Goal: Task Accomplishment & Management: Manage account settings

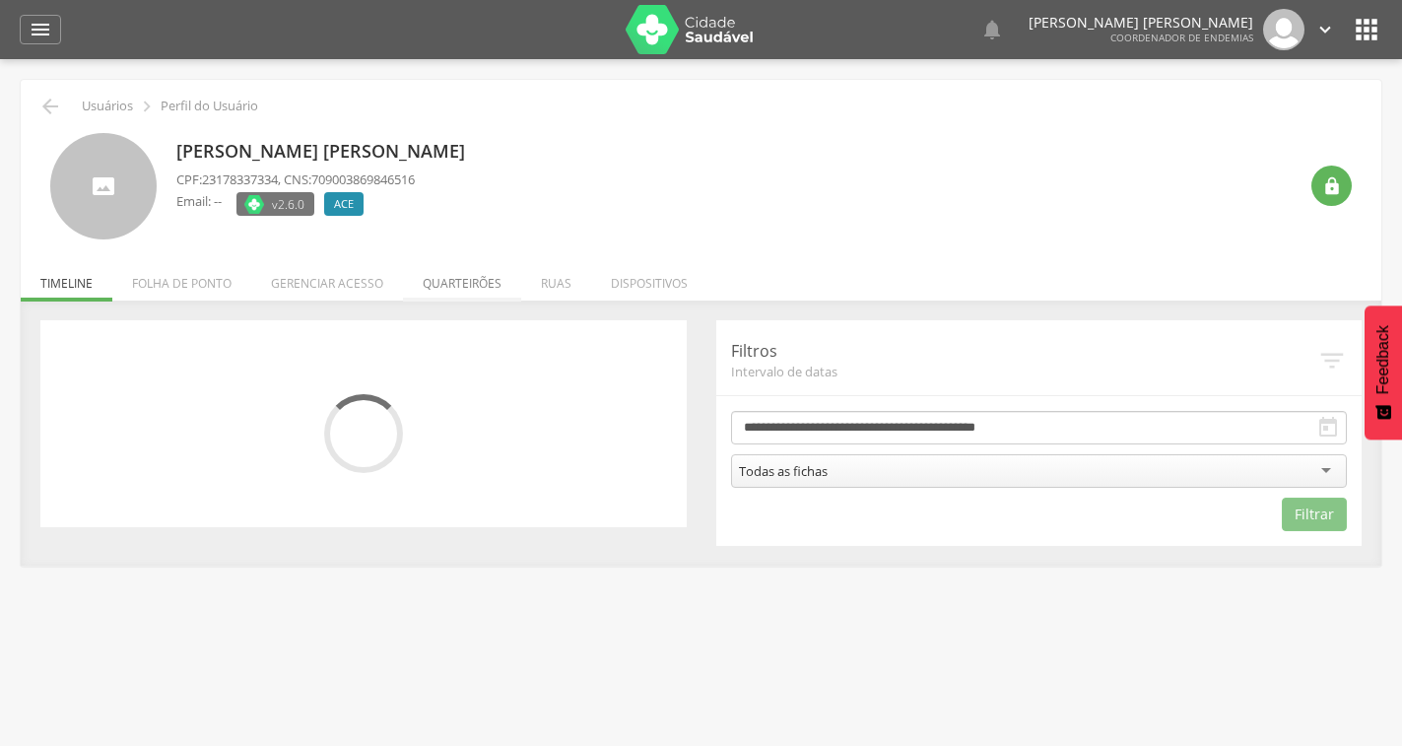
click at [459, 276] on li "Quarteirões" at bounding box center [462, 278] width 118 height 46
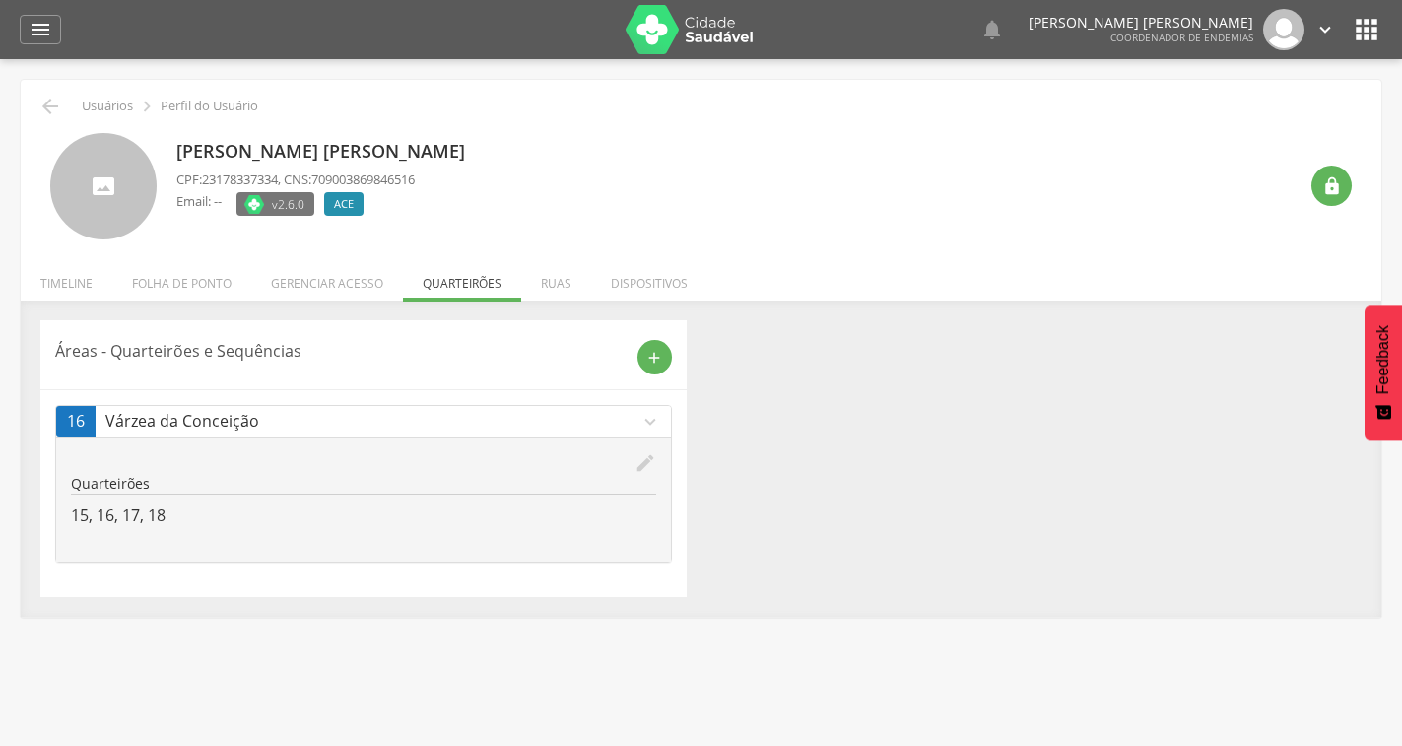
click at [637, 467] on icon "edit" at bounding box center [646, 463] width 22 height 22
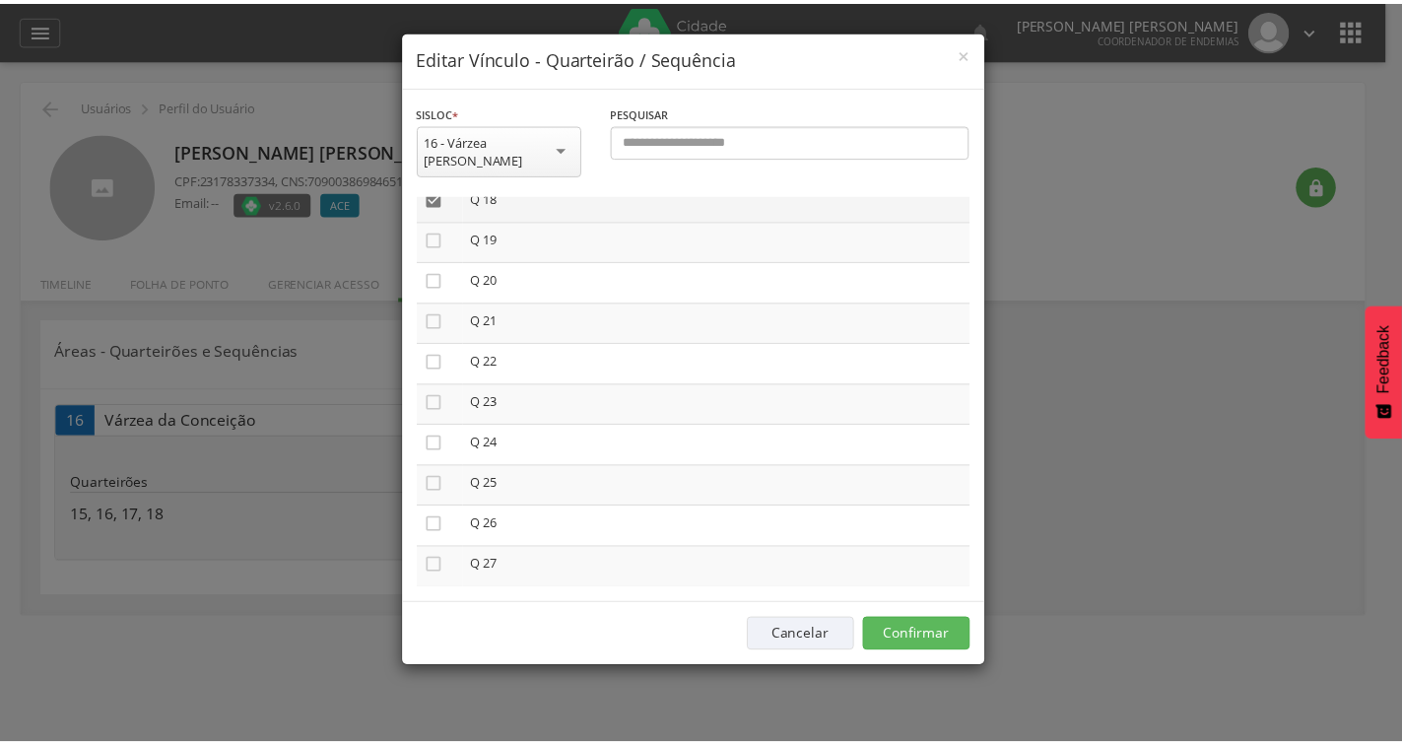
scroll to position [891, 0]
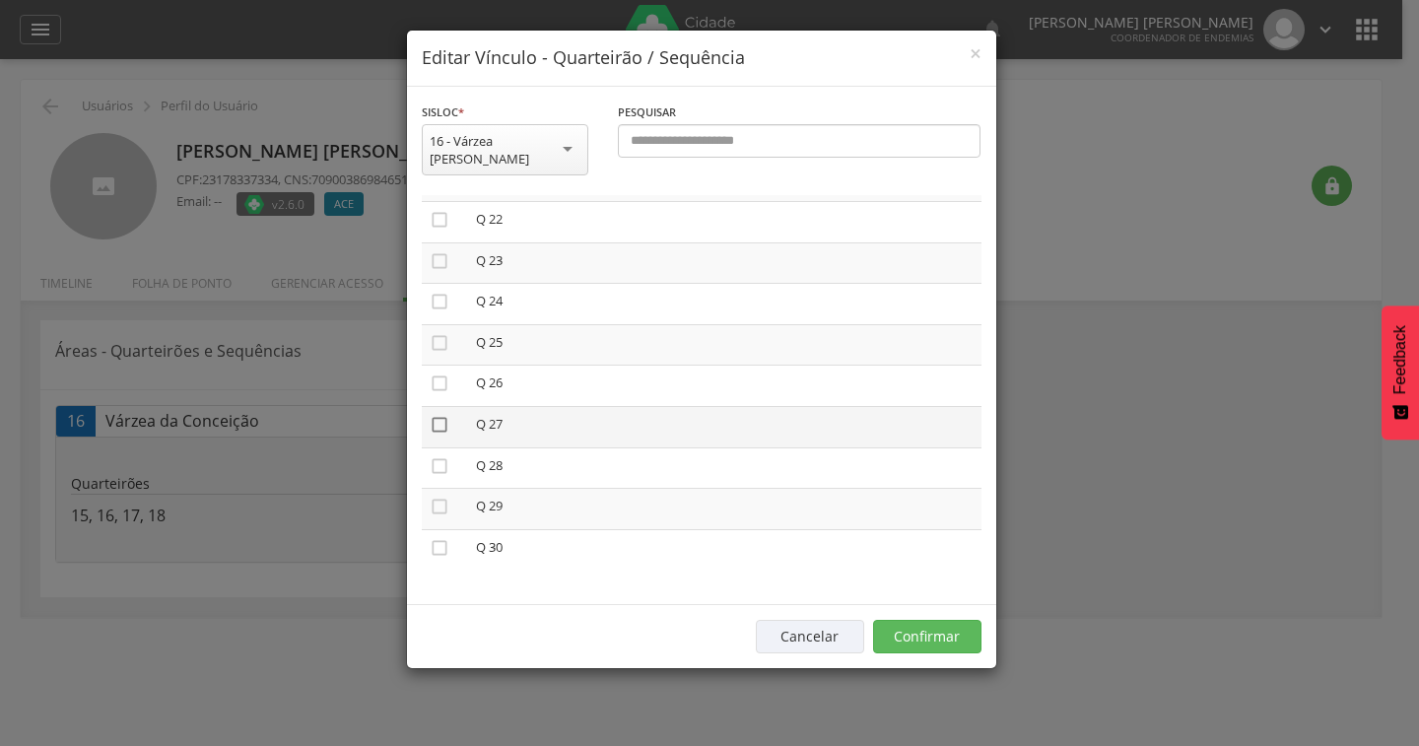
click at [442, 415] on icon "" at bounding box center [440, 425] width 20 height 20
click at [432, 456] on icon "" at bounding box center [440, 466] width 20 height 20
click at [917, 620] on button "Confirmar" at bounding box center [927, 637] width 108 height 34
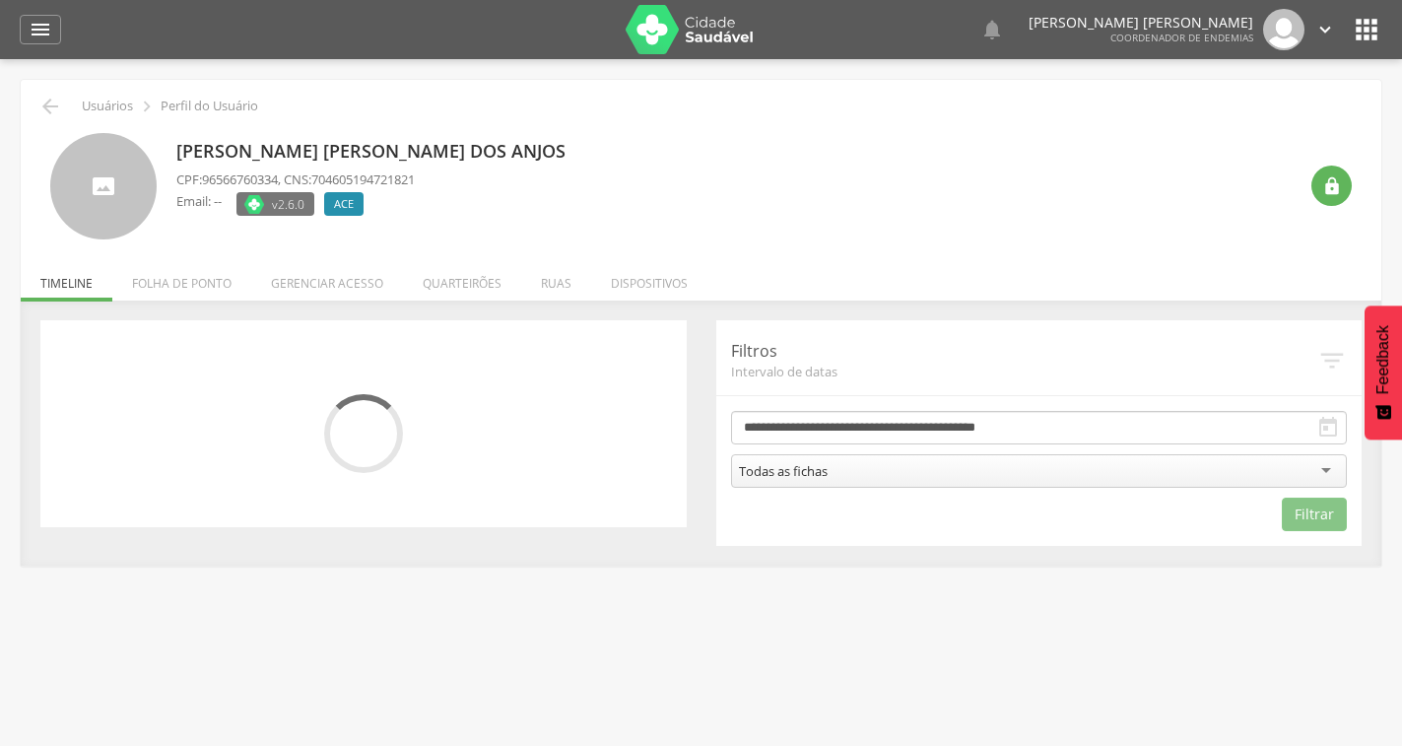
click at [502, 286] on li "Quarteirões" at bounding box center [462, 278] width 118 height 46
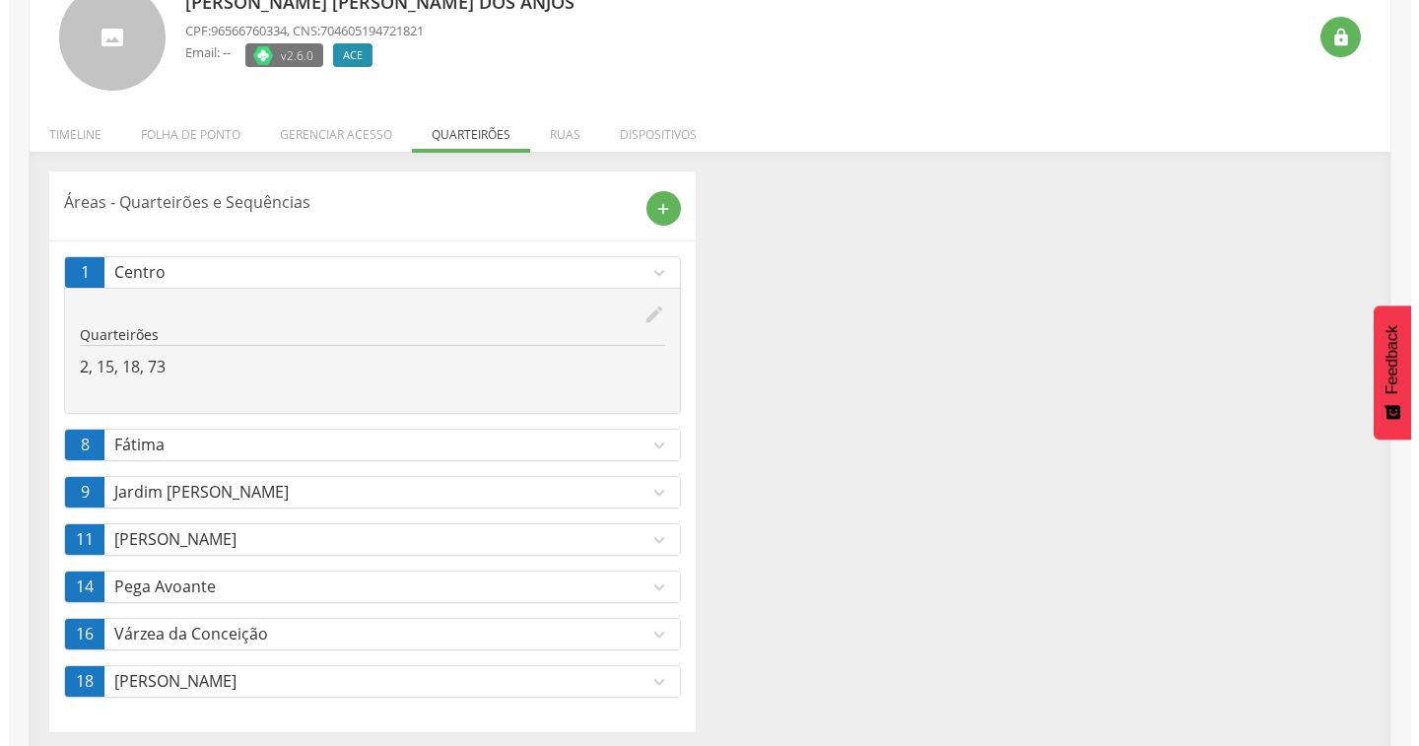
scroll to position [156, 0]
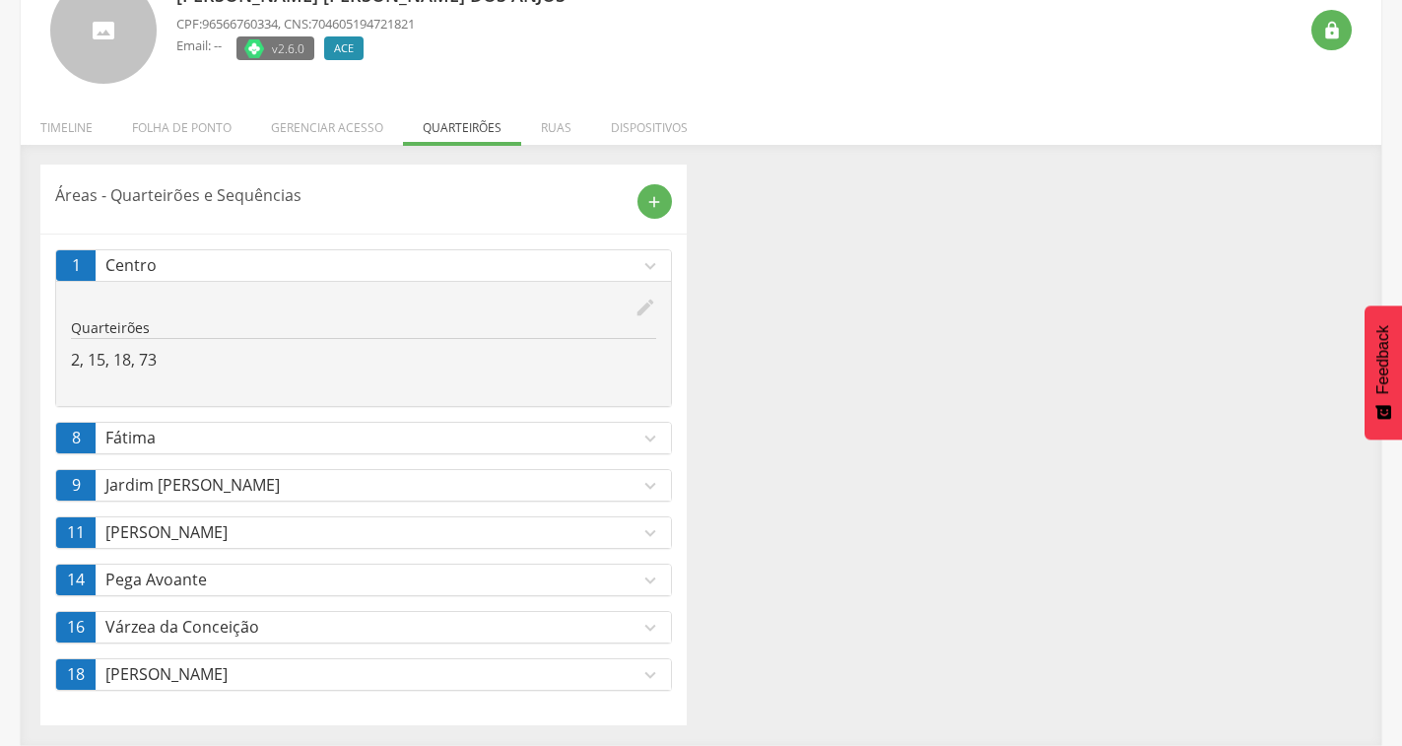
click at [643, 623] on icon "expand_more" at bounding box center [651, 628] width 22 height 22
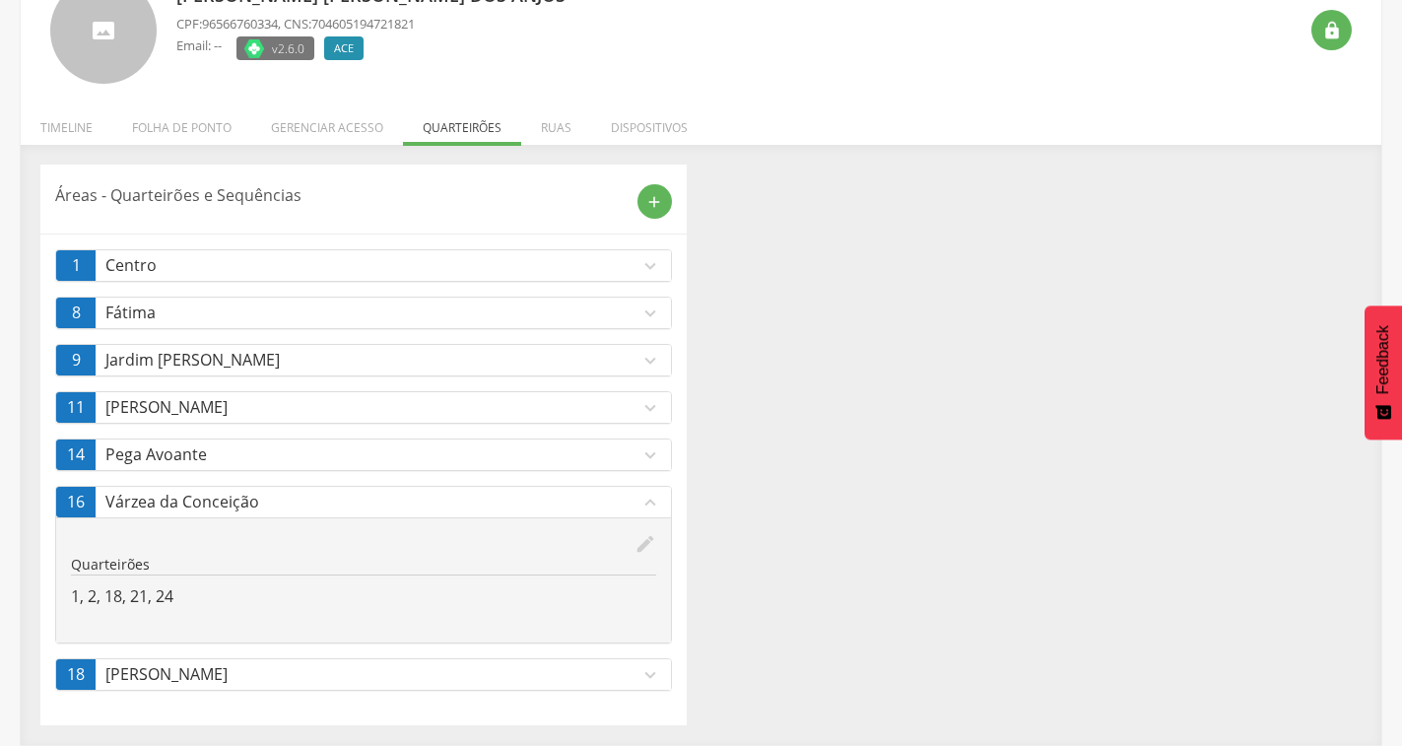
click at [635, 553] on icon "edit" at bounding box center [646, 544] width 22 height 22
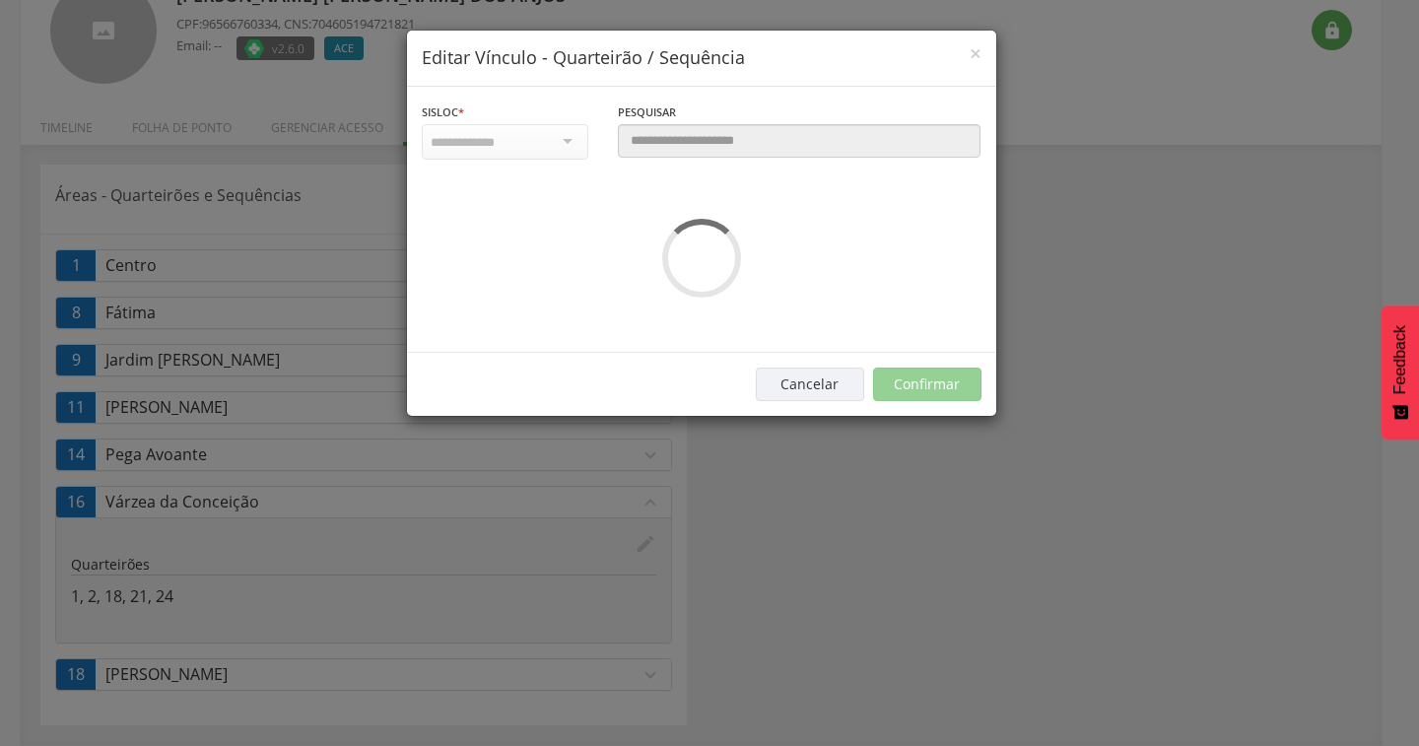
click at [640, 551] on div "× Editar Vínculo - Quarteirão / Sequência Sisloc * Informe a localidade Pesquis…" at bounding box center [709, 373] width 1419 height 746
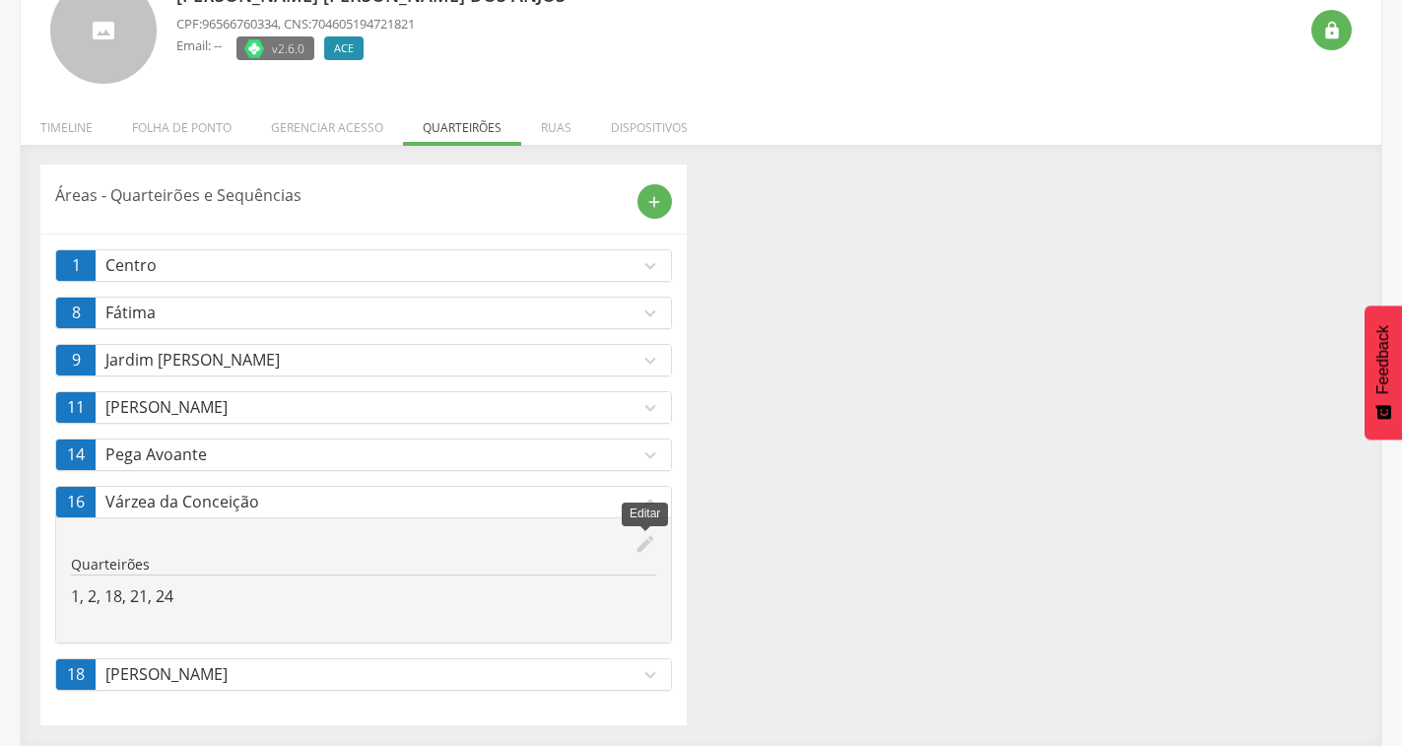
click at [642, 541] on icon "edit" at bounding box center [646, 544] width 22 height 22
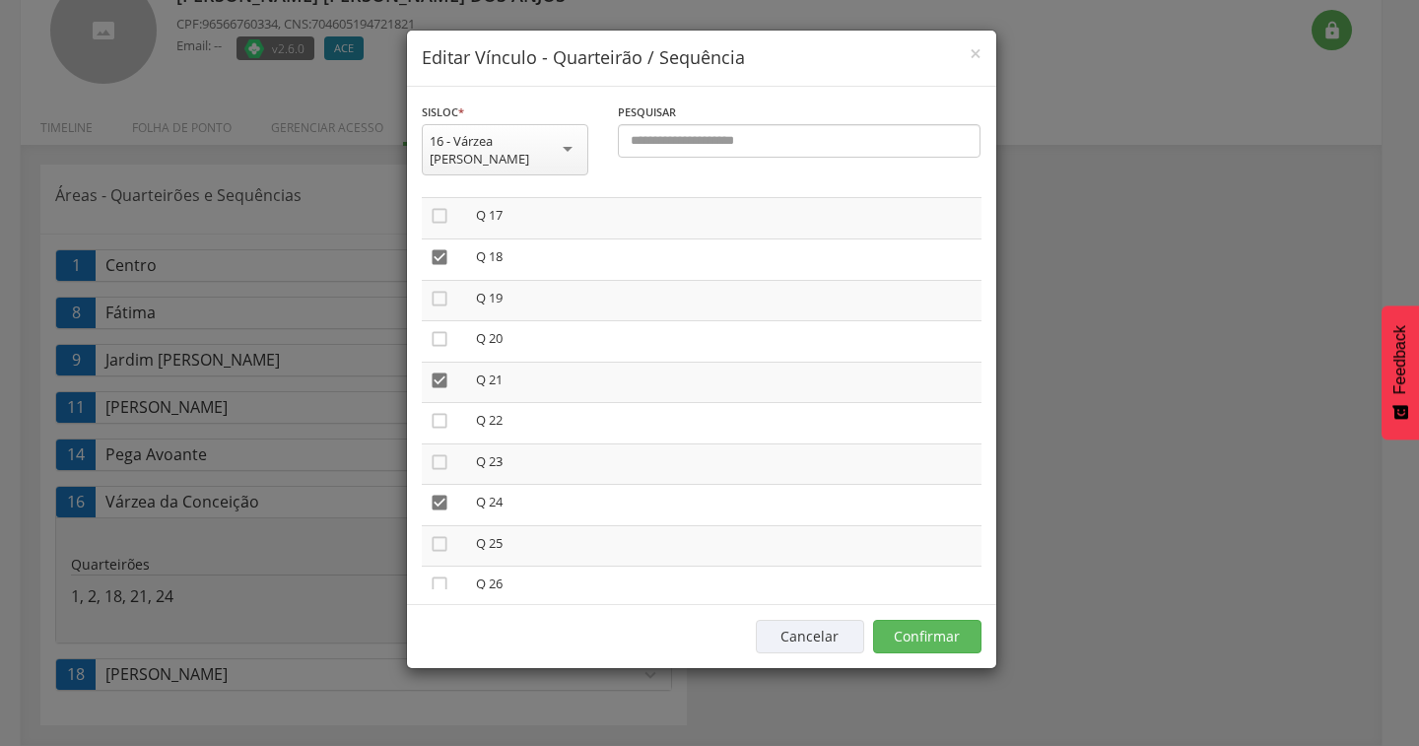
scroll to position [887, 0]
click at [439, 377] on icon "" at bounding box center [440, 387] width 20 height 20
click at [968, 620] on button "Confirmar" at bounding box center [927, 637] width 108 height 34
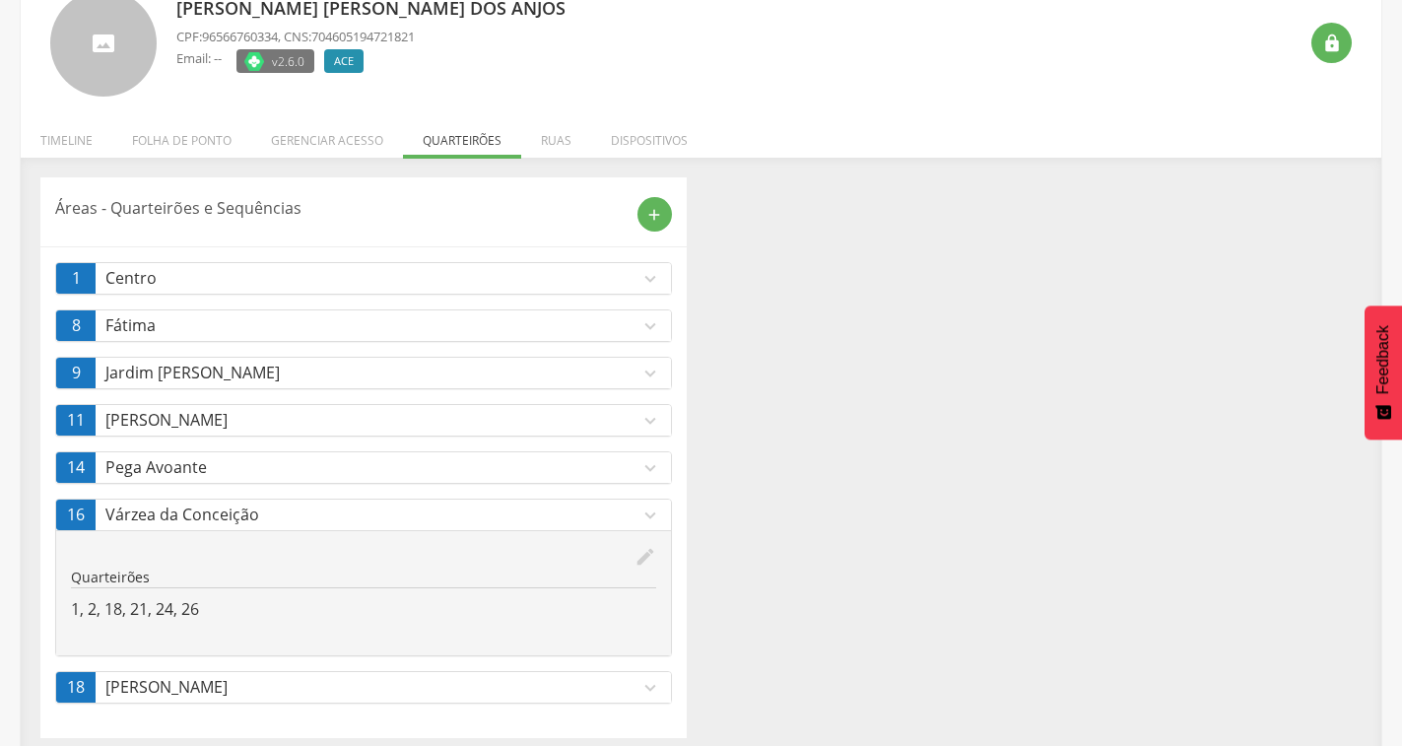
scroll to position [0, 0]
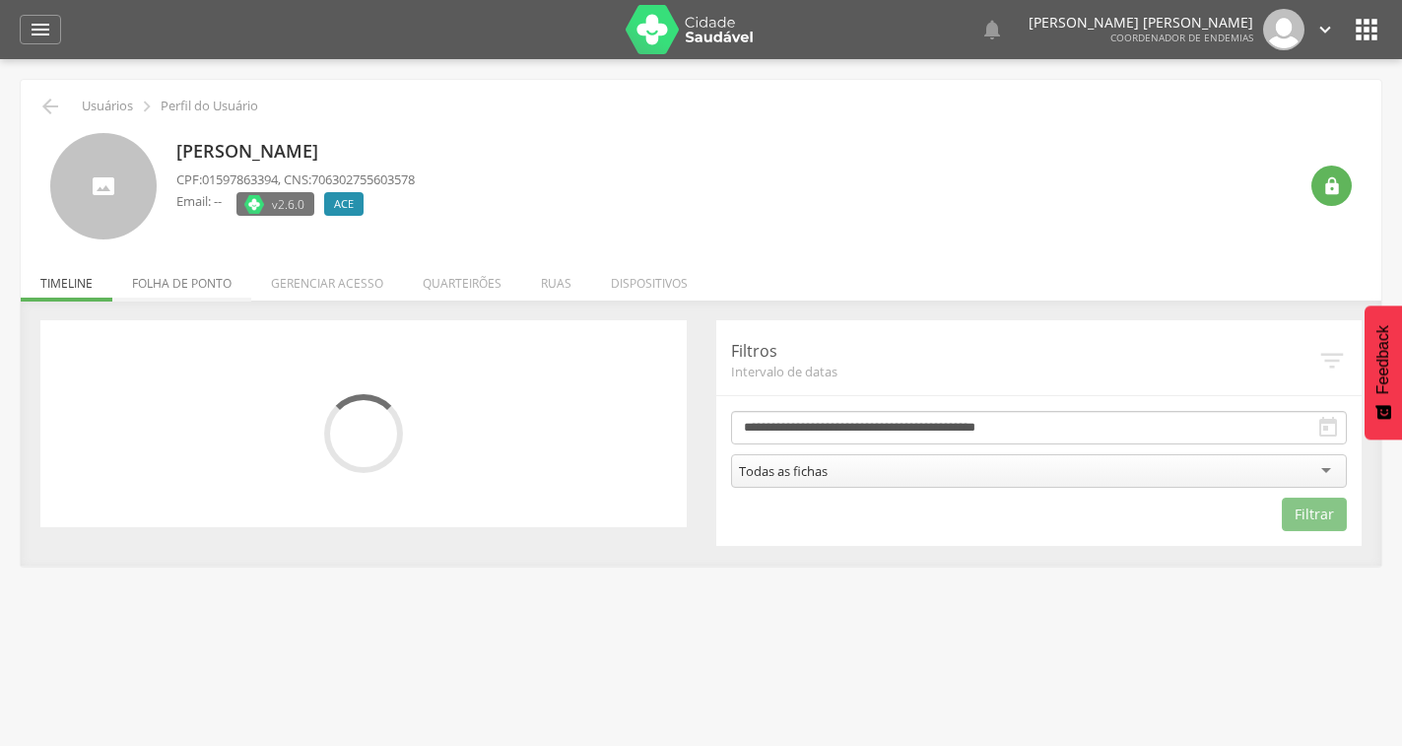
click at [214, 285] on li "Folha de ponto" at bounding box center [181, 278] width 139 height 46
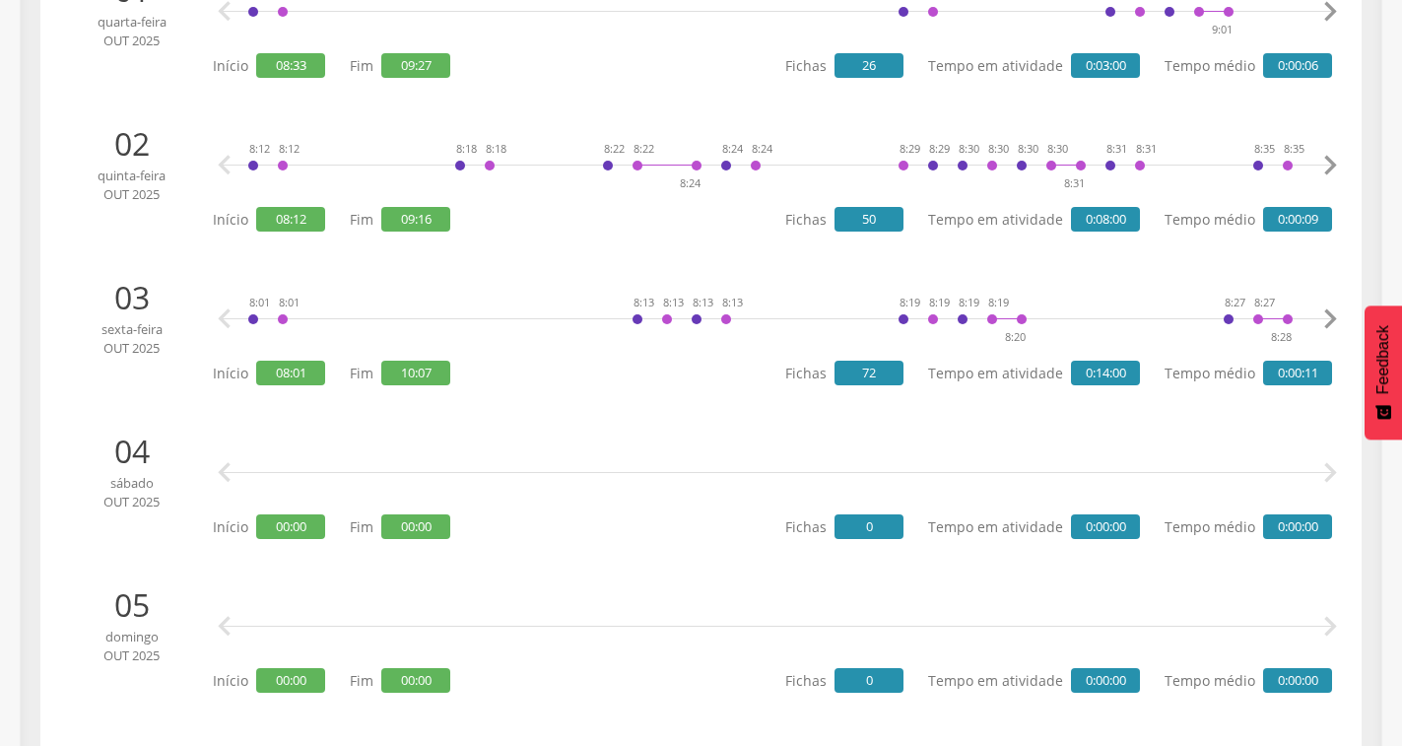
scroll to position [394, 0]
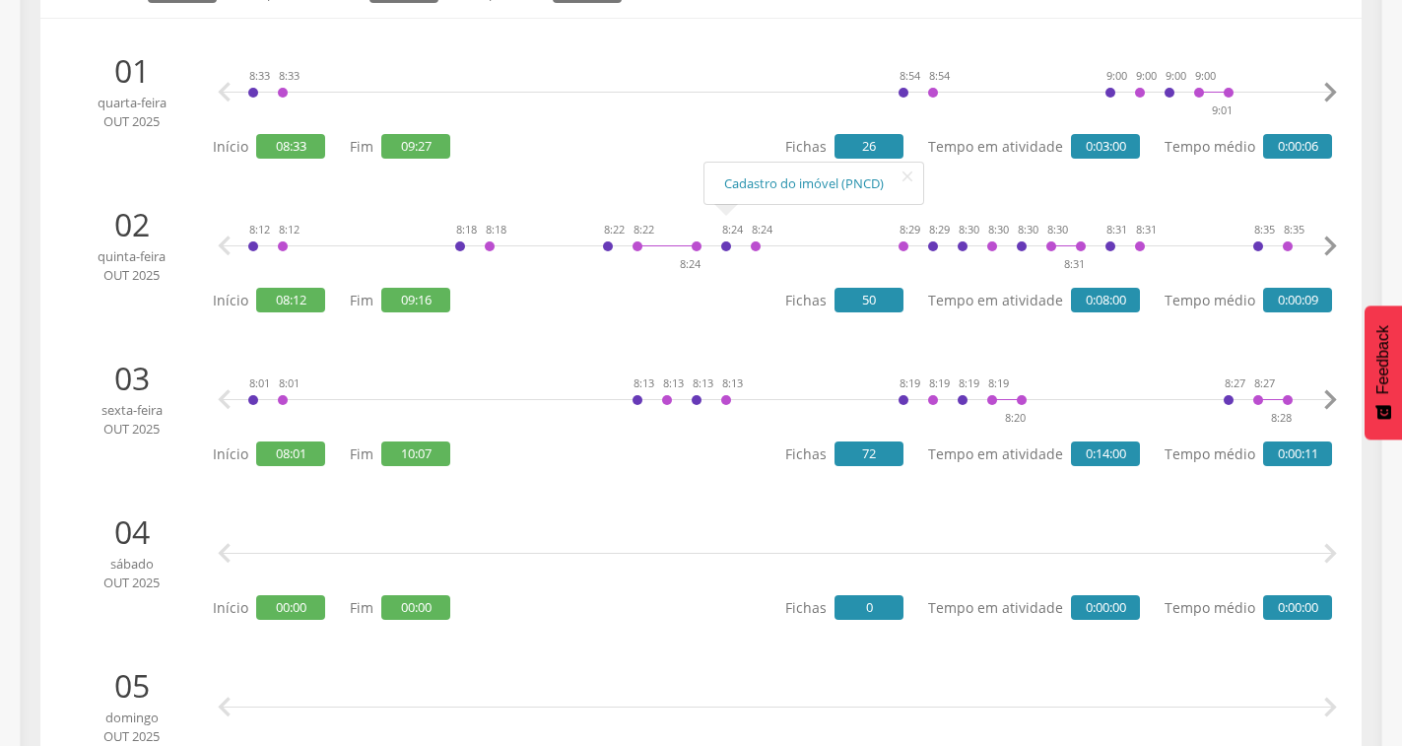
click at [1331, 239] on icon "" at bounding box center [1330, 246] width 39 height 39
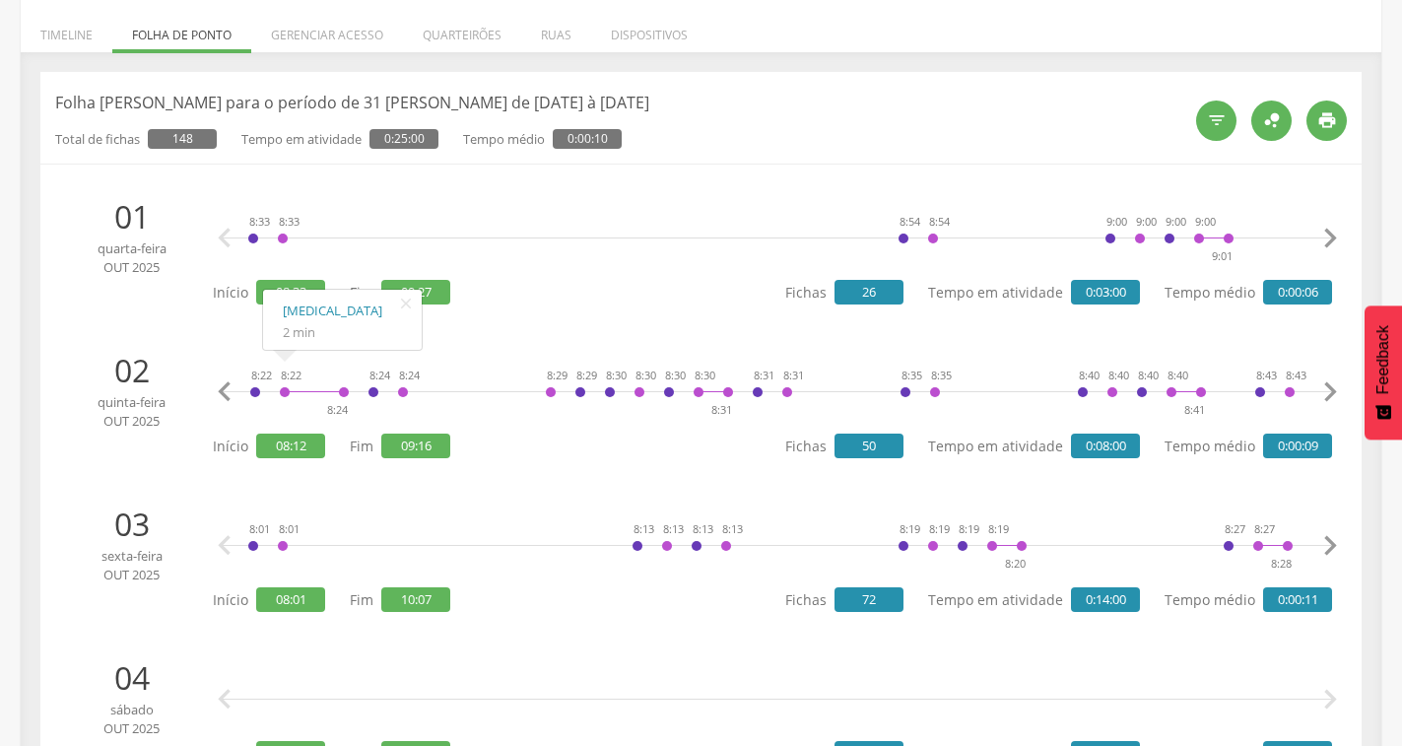
scroll to position [0, 0]
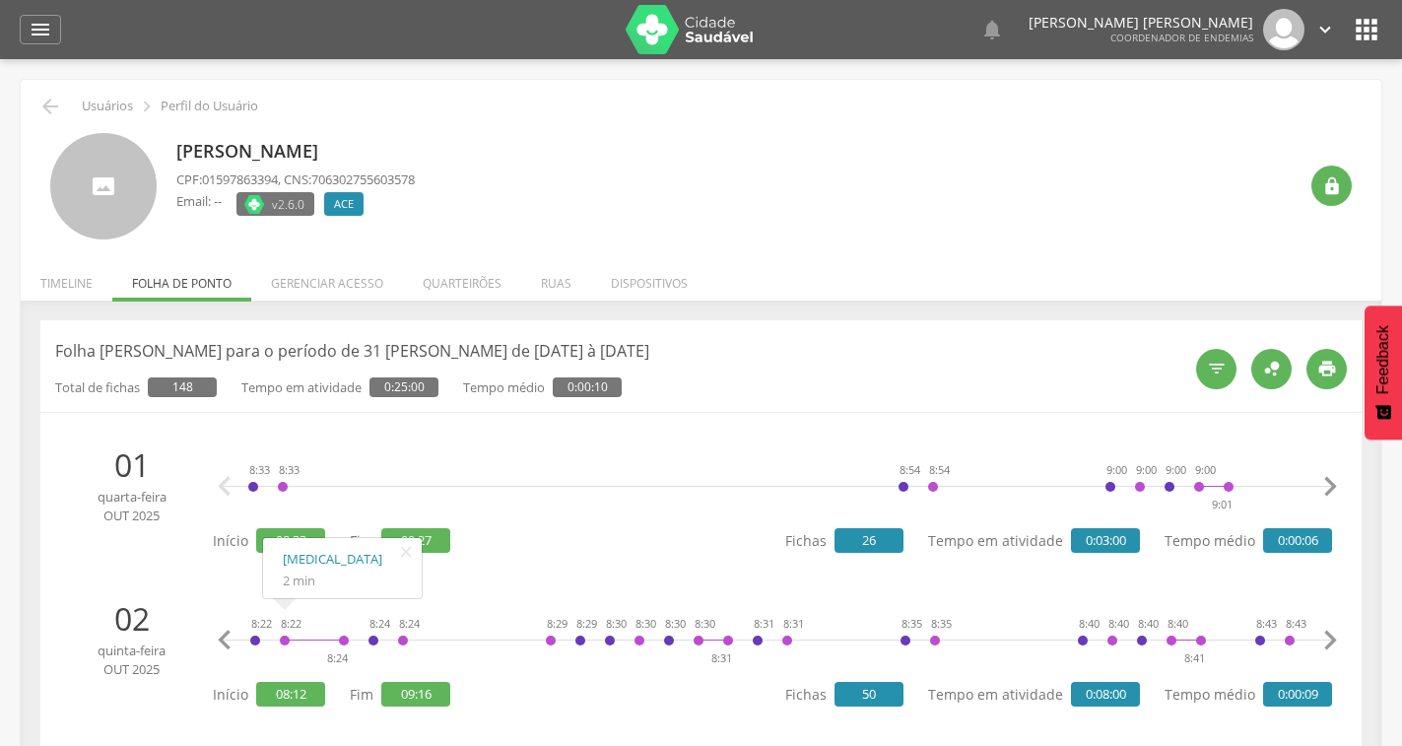
click at [190, 286] on ul "Início Produtividade Timeline Folha de ponto Remapeamento Gerenciar acesso Quar…" at bounding box center [701, 283] width 1361 height 17
click at [75, 287] on li "Timeline" at bounding box center [67, 278] width 92 height 46
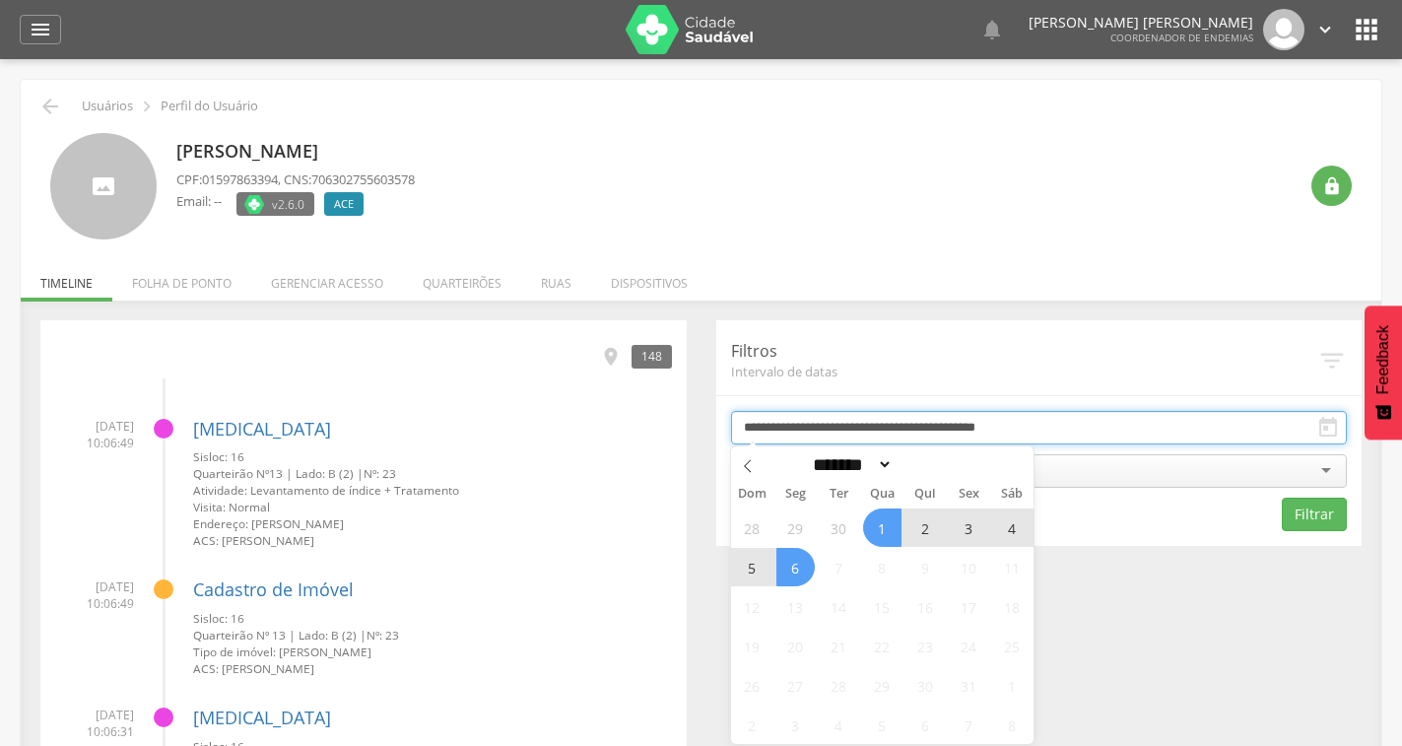
click at [1002, 419] on input "**********" at bounding box center [1039, 428] width 617 height 34
click at [931, 529] on span "2" at bounding box center [926, 528] width 38 height 38
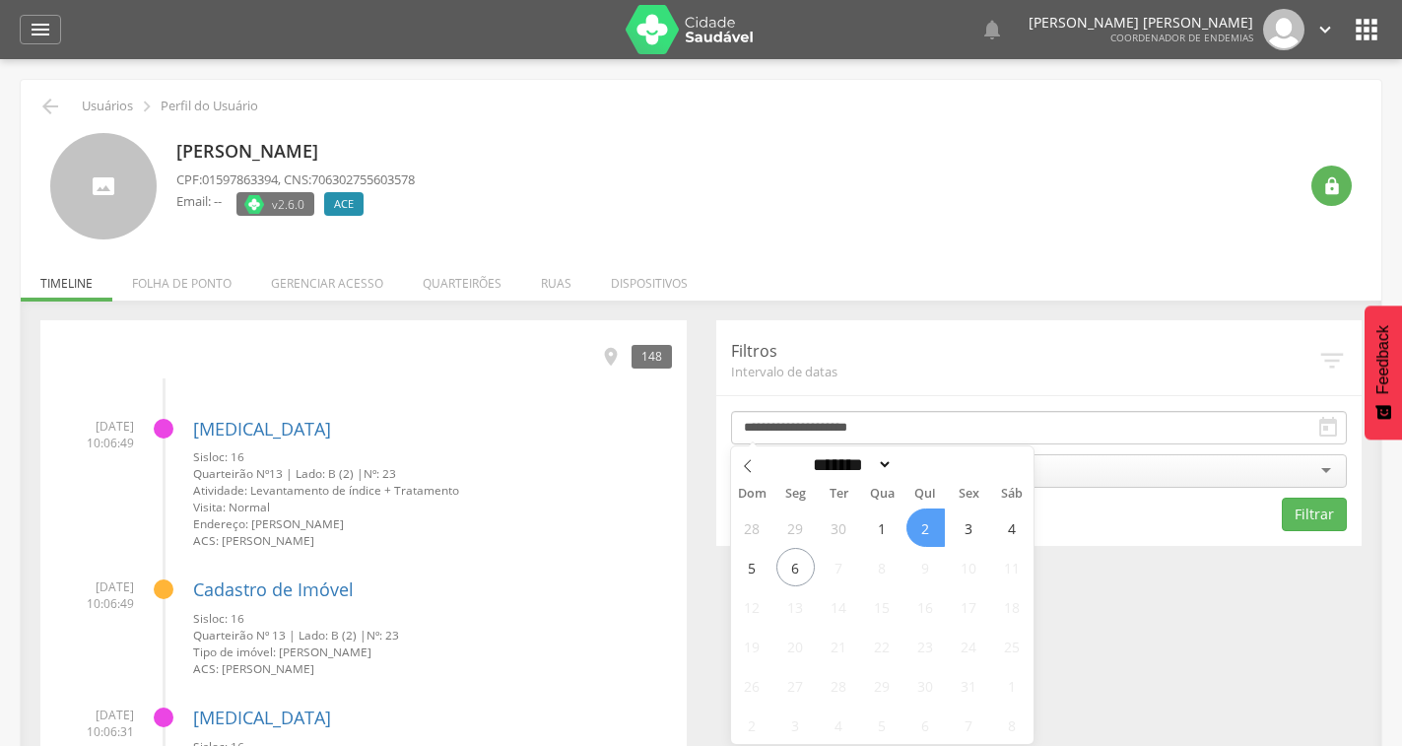
click at [929, 528] on span "2" at bounding box center [926, 528] width 38 height 38
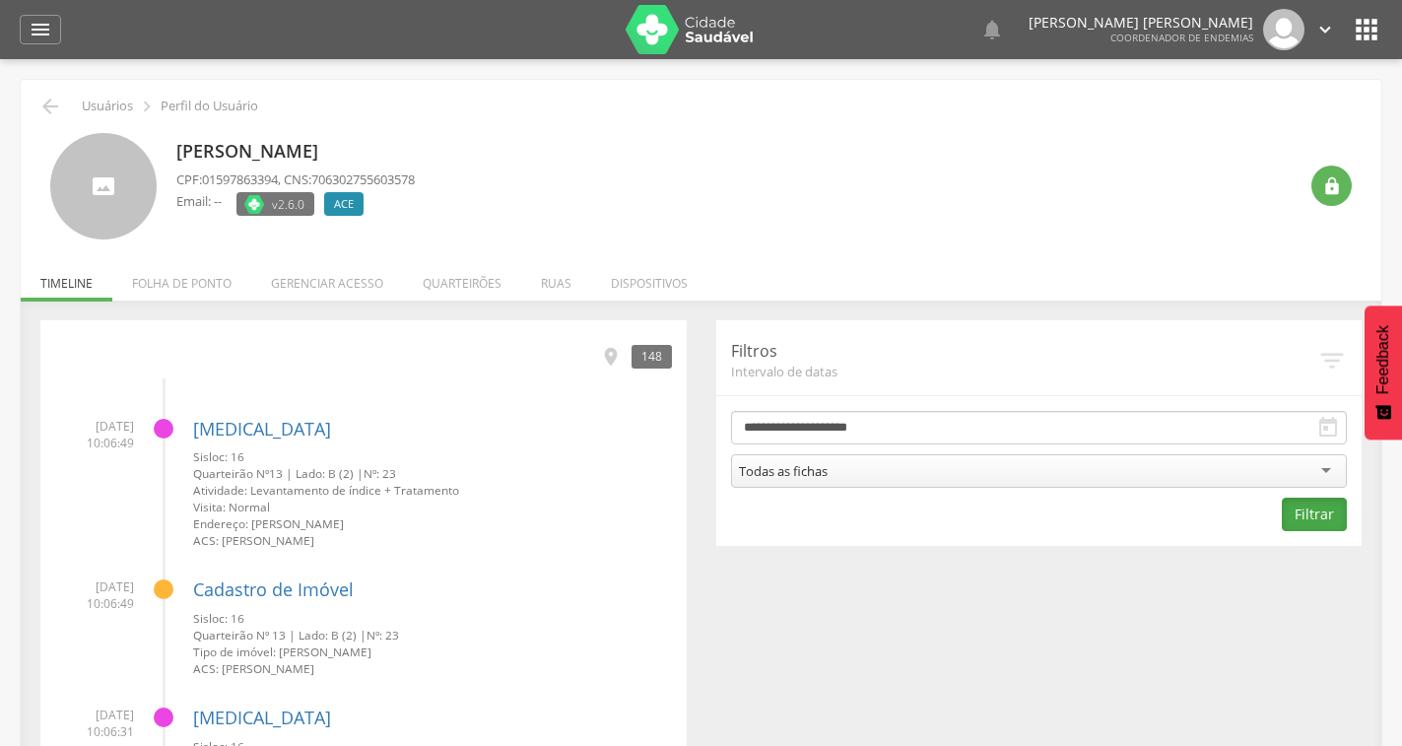
click at [1300, 518] on button "Filtrar" at bounding box center [1314, 515] width 65 height 34
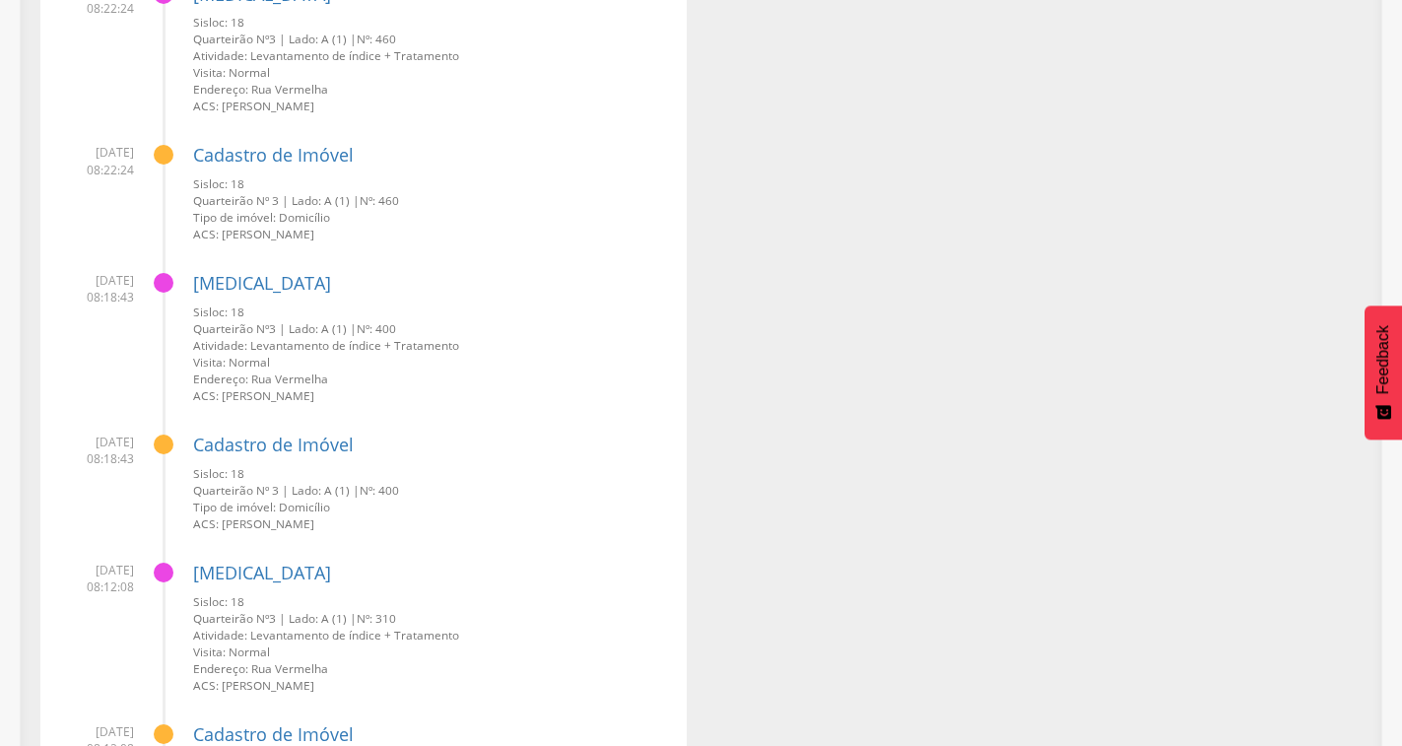
scroll to position [6955, 0]
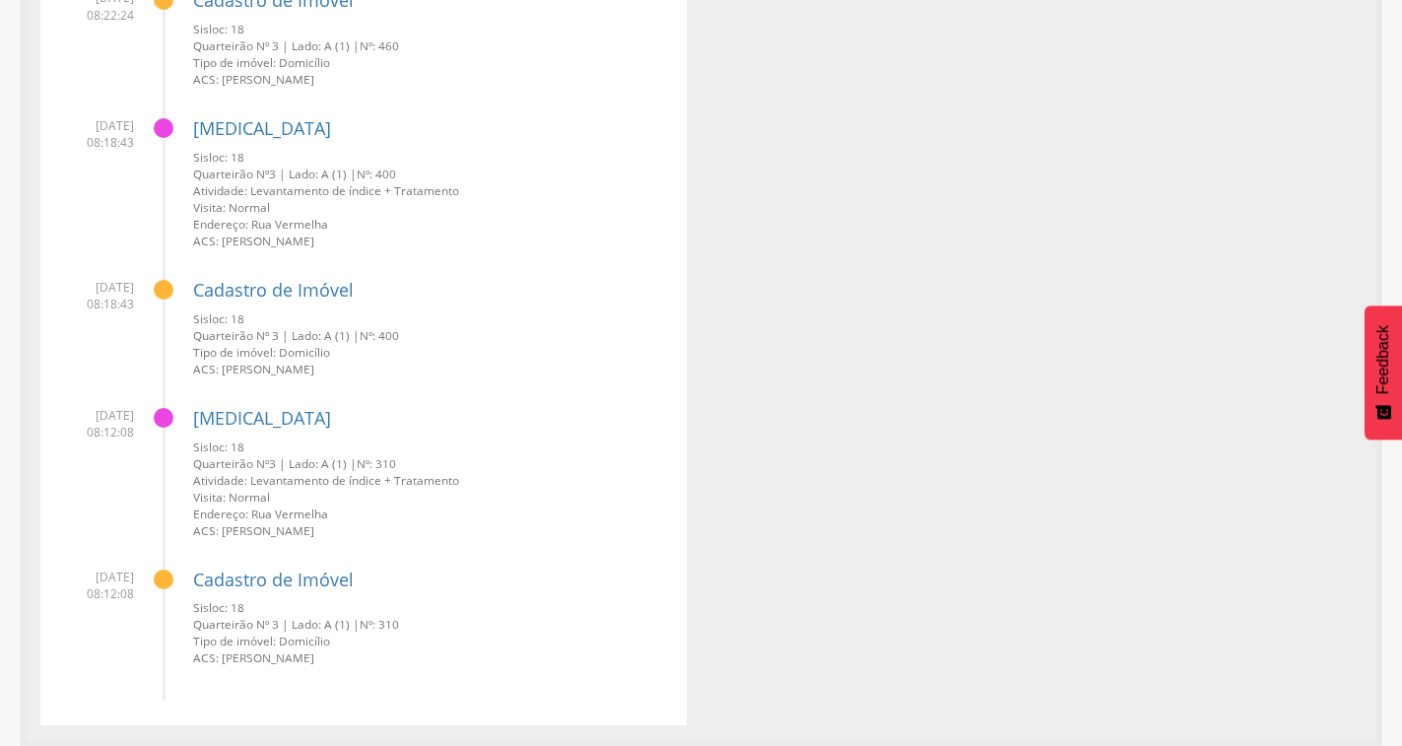
drag, startPoint x: 375, startPoint y: 335, endPoint x: 420, endPoint y: 330, distance: 45.6
click at [420, 330] on small "Quarteirão Nº 3 | Lado: A (1) | Nº: 400" at bounding box center [432, 335] width 479 height 17
click at [537, 307] on div "Cadastro de Imóvel Sisloc: 18 Quarteirão Nº 3 | Lado: A (1) | Nº: 400 Tipo de i…" at bounding box center [432, 320] width 479 height 113
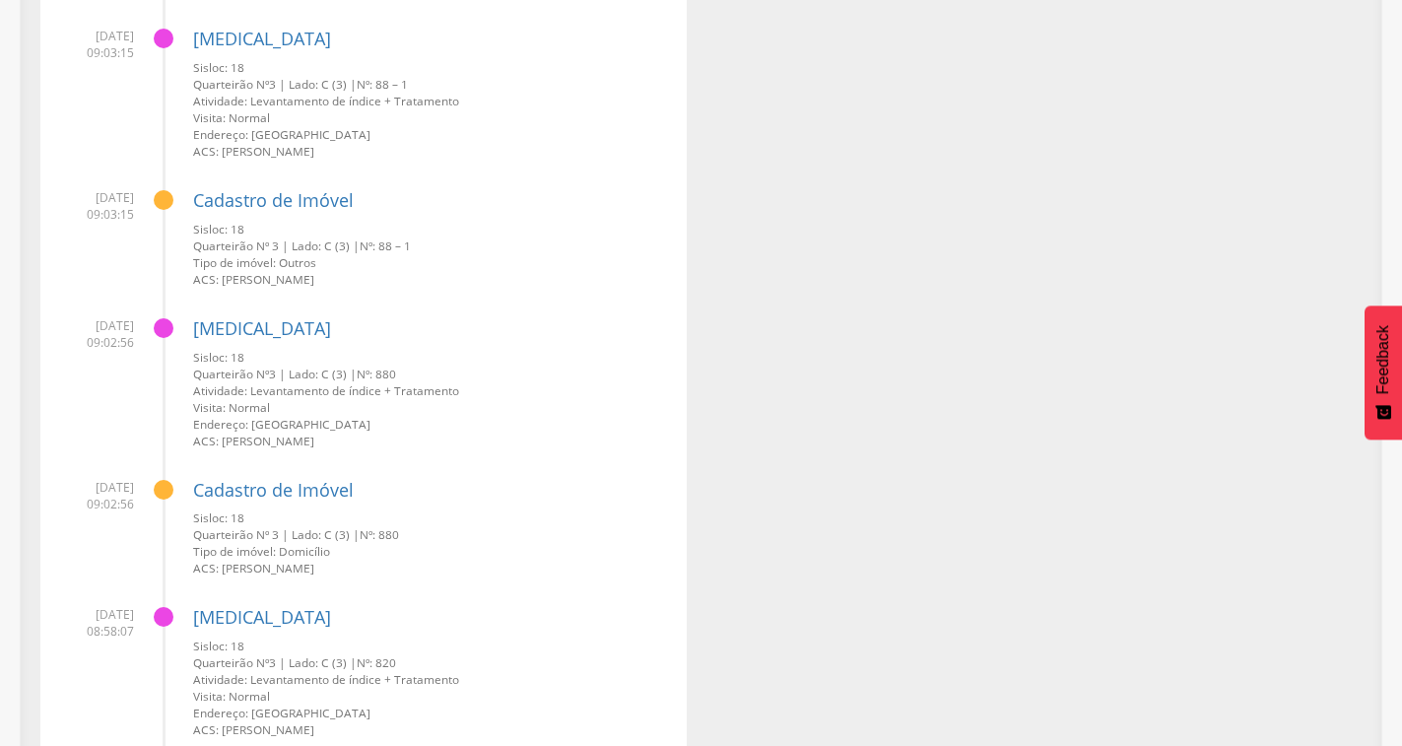
click at [398, 249] on small "Quarteirão Nº 3 | Lado: C (3) | Nº: 88 – 1" at bounding box center [432, 246] width 479 height 17
drag, startPoint x: 170, startPoint y: 198, endPoint x: 183, endPoint y: 200, distance: 13.9
click at [183, 200] on li "02/10/2025 09:03:15 Cadastro de Imóvel Sisloc: 18 Quarteirão Nº 3 | Lado: C (3)…" at bounding box center [363, 230] width 617 height 113
click at [278, 208] on link "Cadastro de Imóvel" at bounding box center [273, 200] width 161 height 24
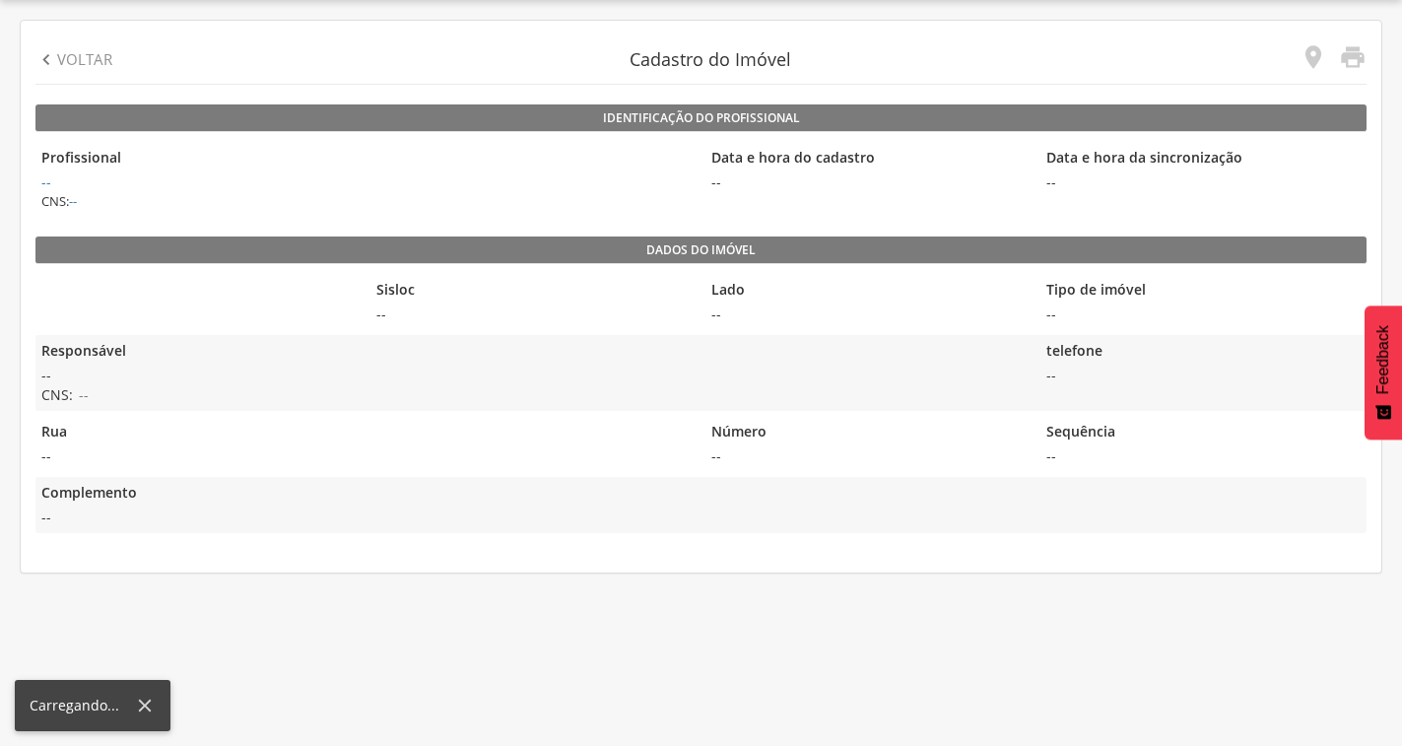
scroll to position [59, 0]
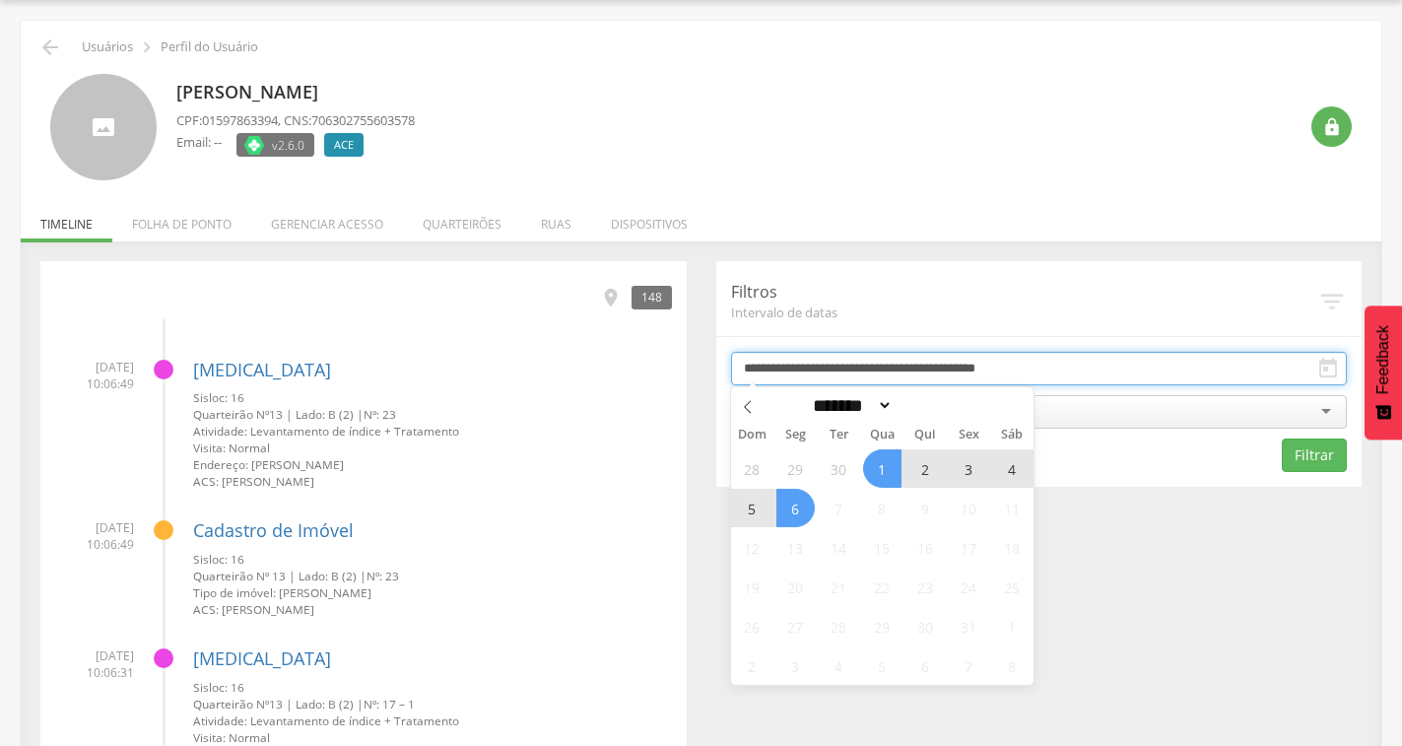
click at [1045, 370] on input "**********" at bounding box center [1039, 369] width 617 height 34
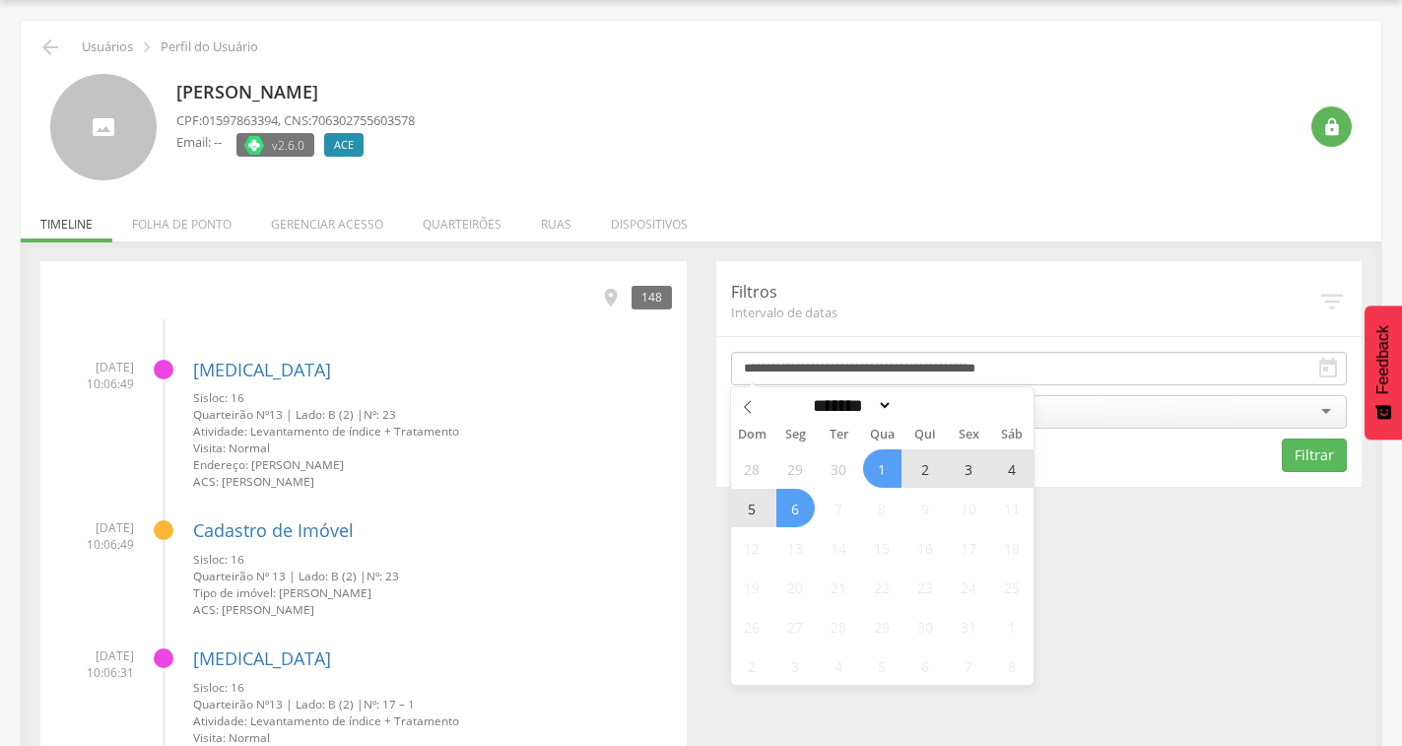
click at [923, 465] on span "2" at bounding box center [926, 468] width 38 height 38
type input "**********"
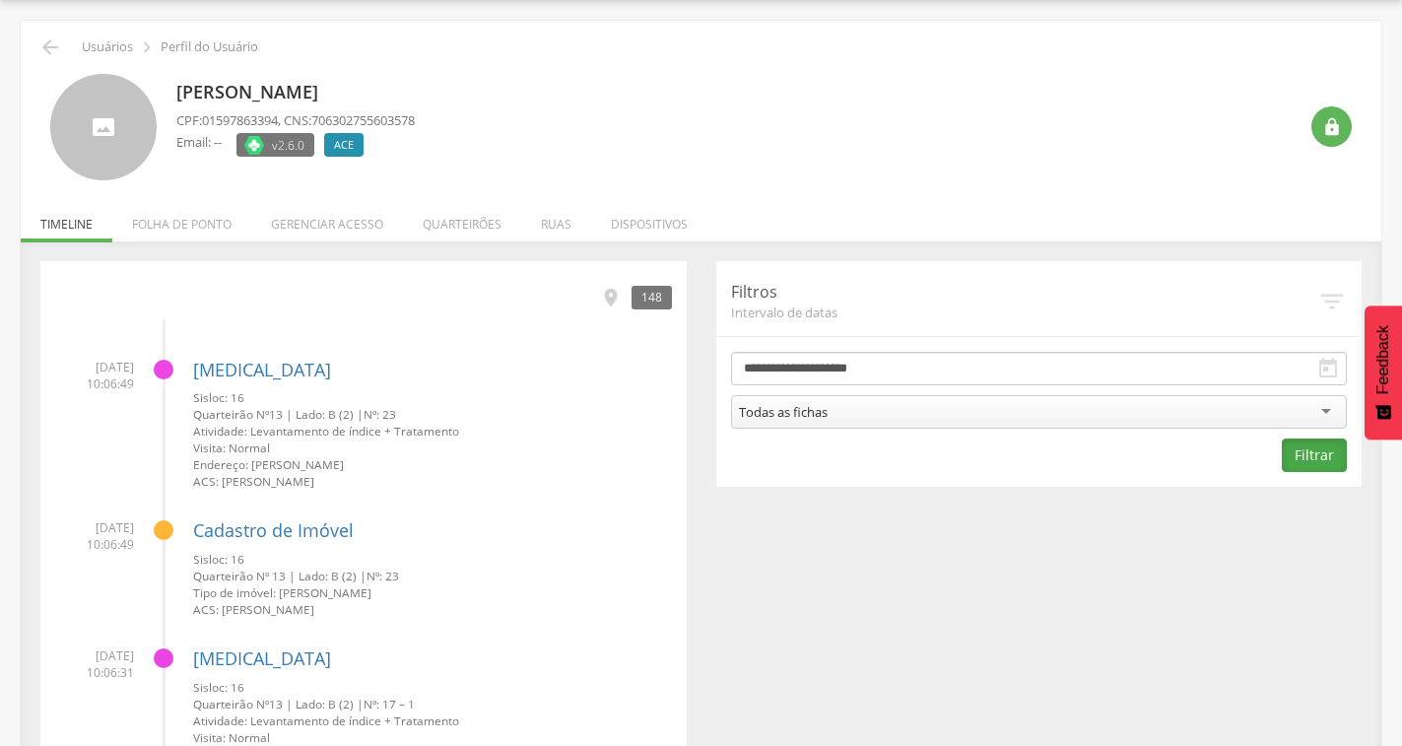
click at [1342, 449] on button "Filtrar" at bounding box center [1314, 456] width 65 height 34
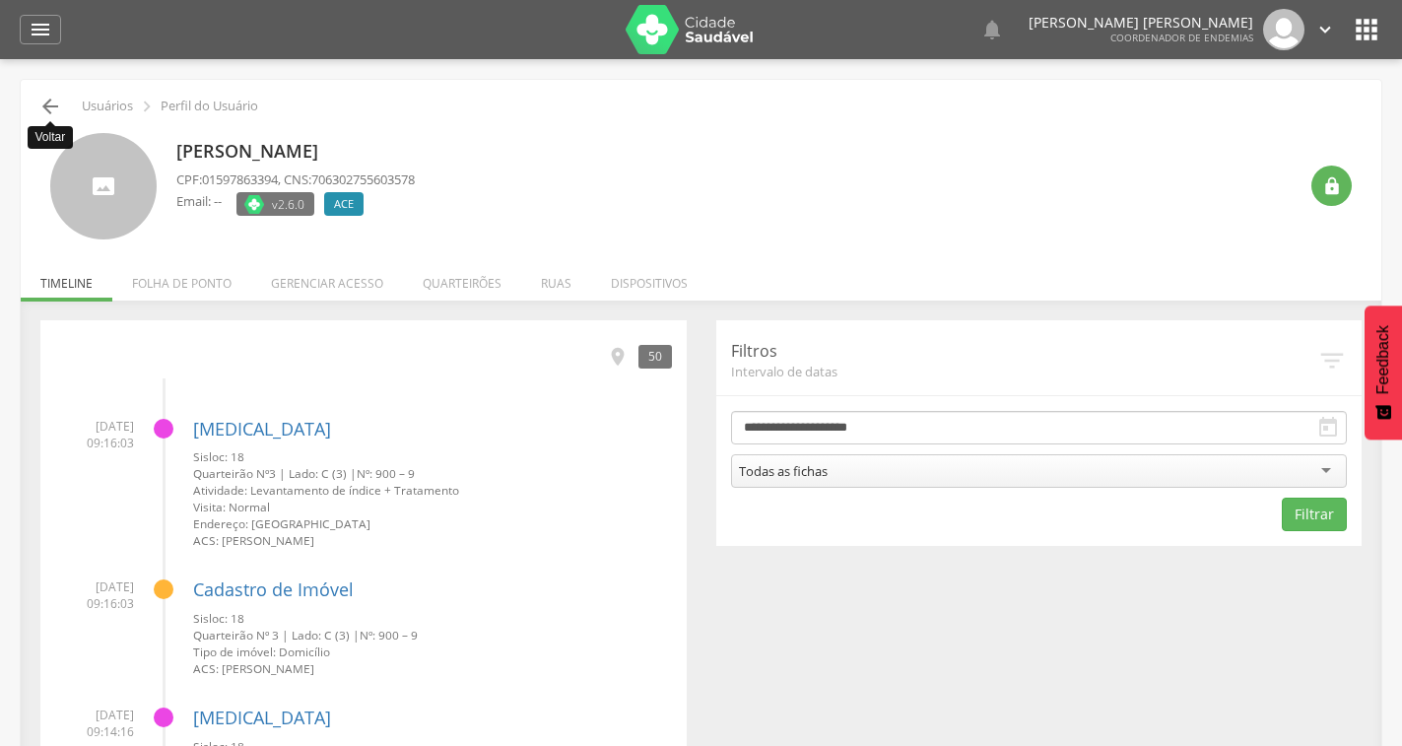
click at [49, 98] on icon "" at bounding box center [50, 107] width 24 height 24
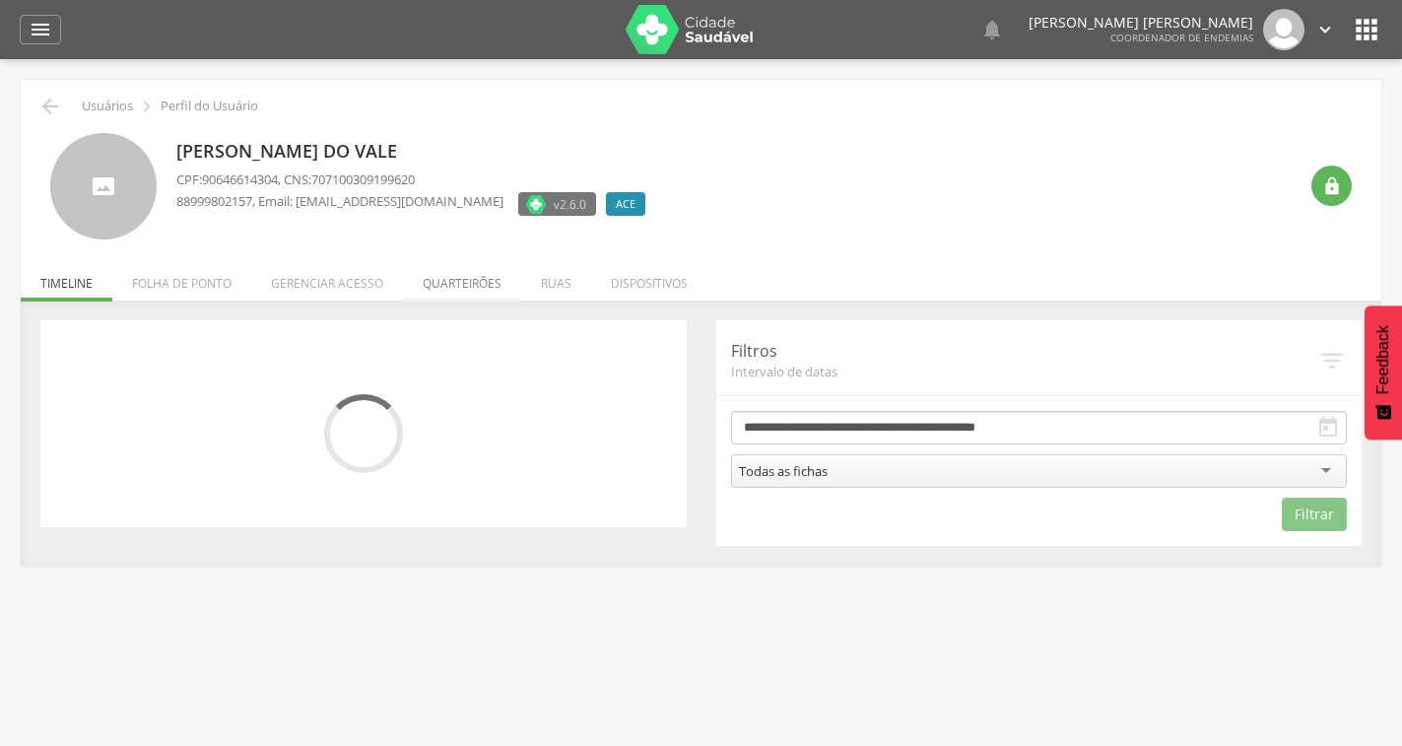
click at [437, 282] on li "Quarteirões" at bounding box center [462, 278] width 118 height 46
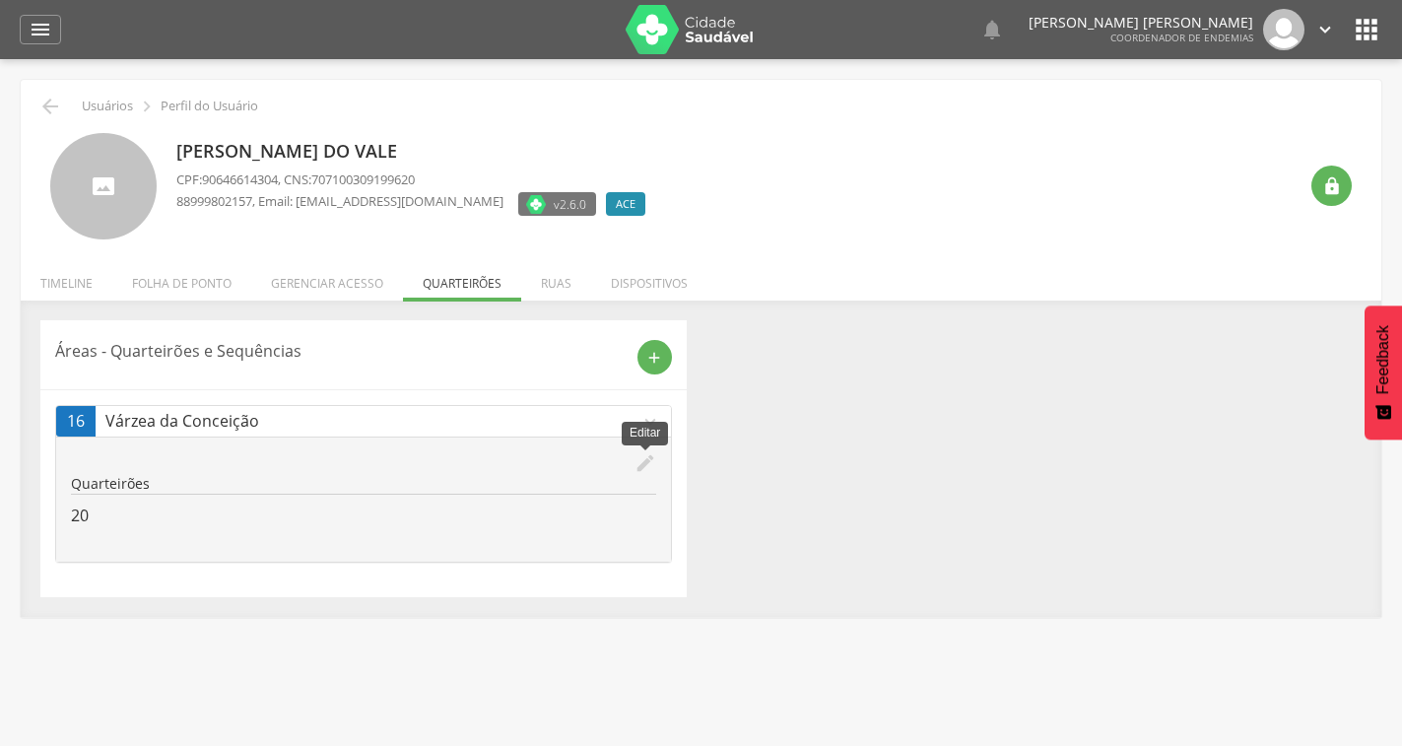
click at [644, 460] on icon "edit" at bounding box center [646, 463] width 22 height 22
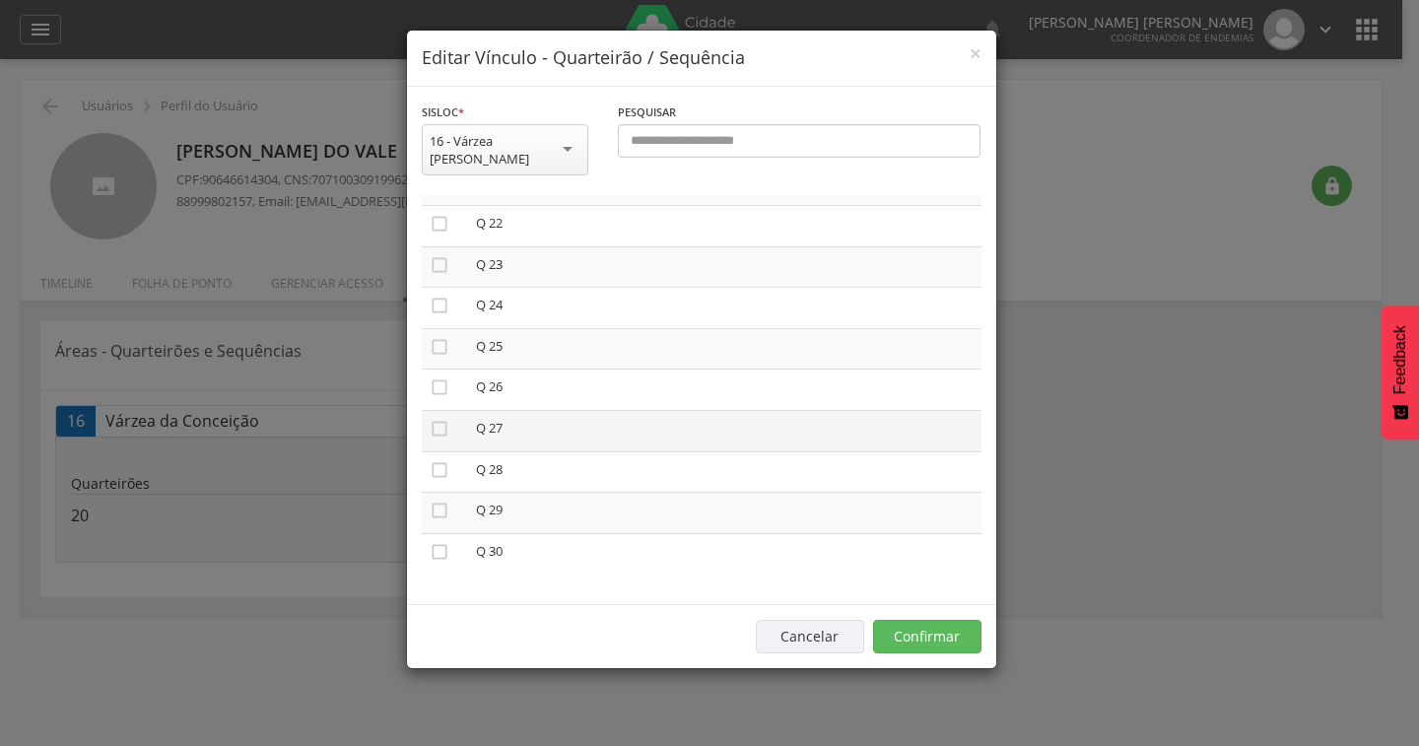
scroll to position [891, 0]
click at [438, 497] on icon "" at bounding box center [440, 507] width 20 height 20
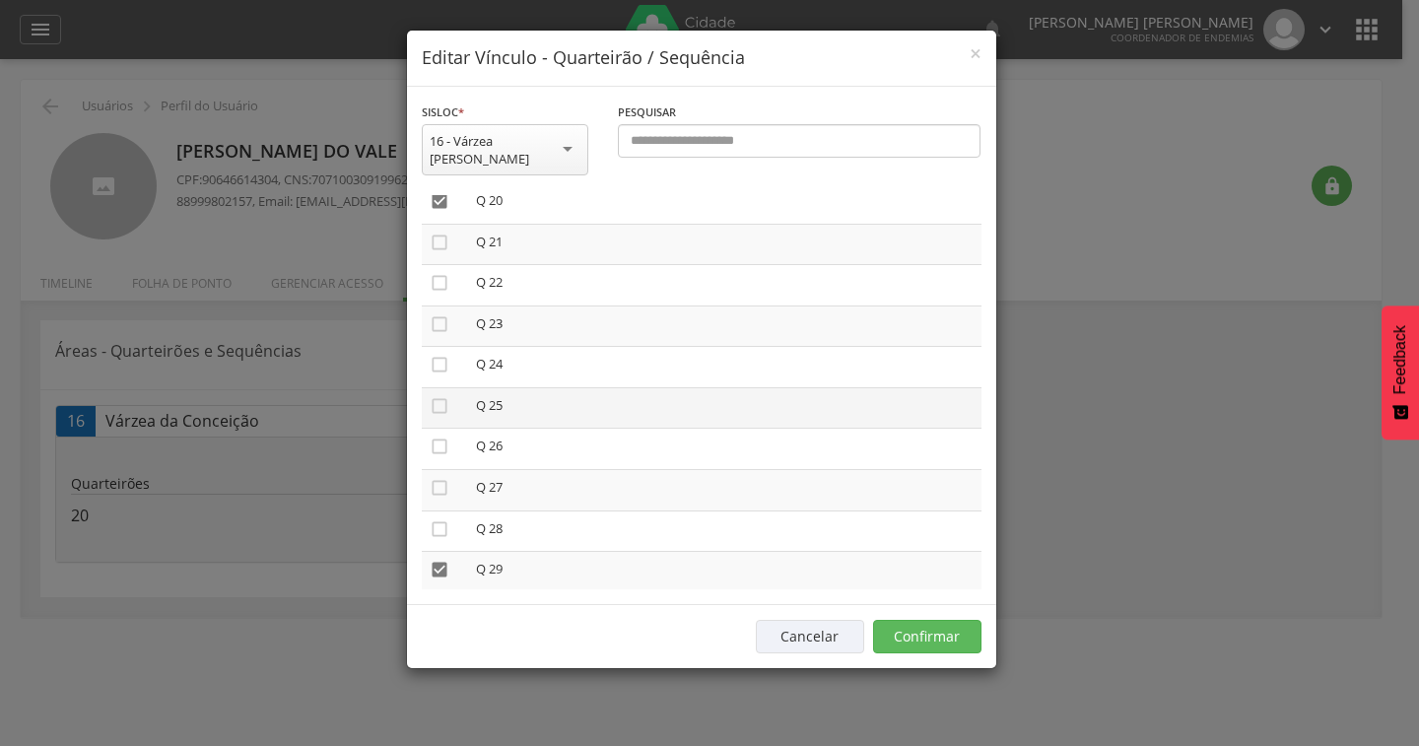
scroll to position [792, 0]
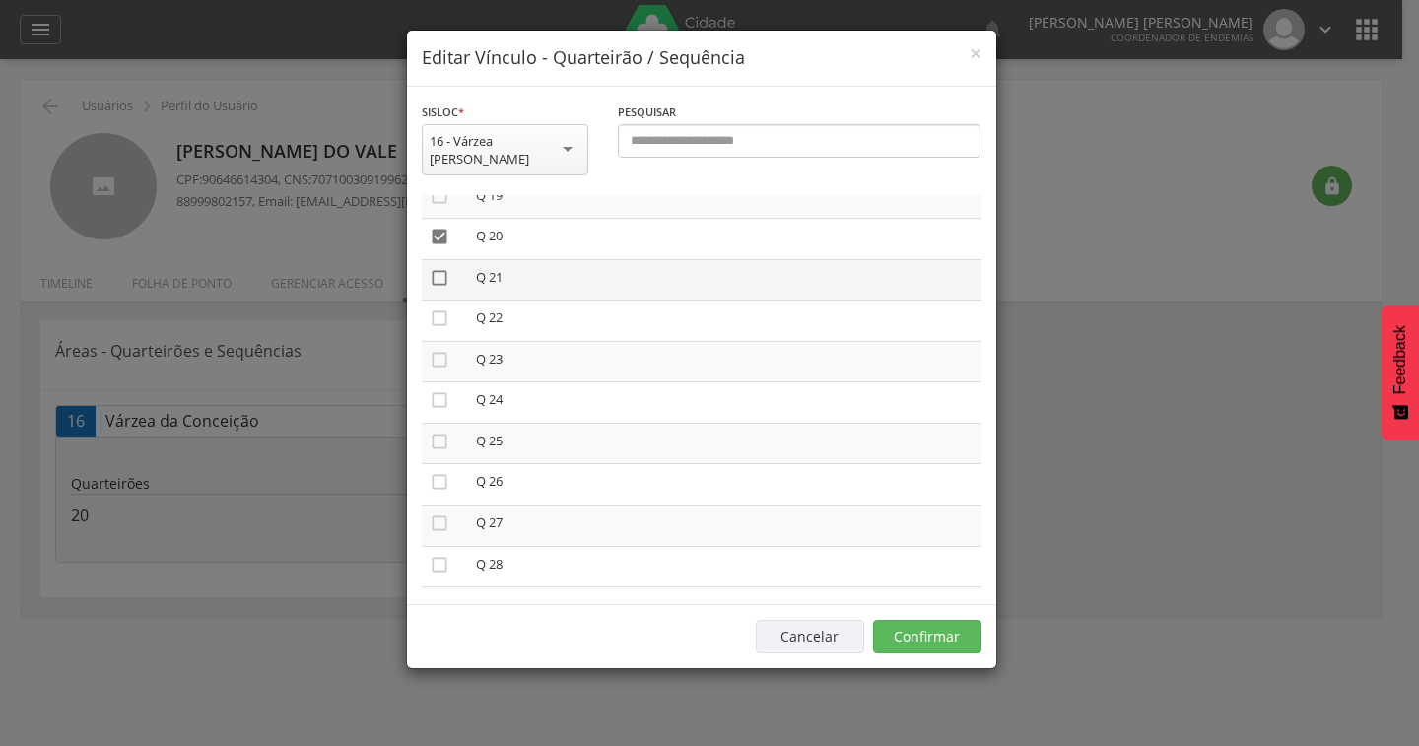
click at [443, 268] on icon "" at bounding box center [440, 278] width 20 height 20
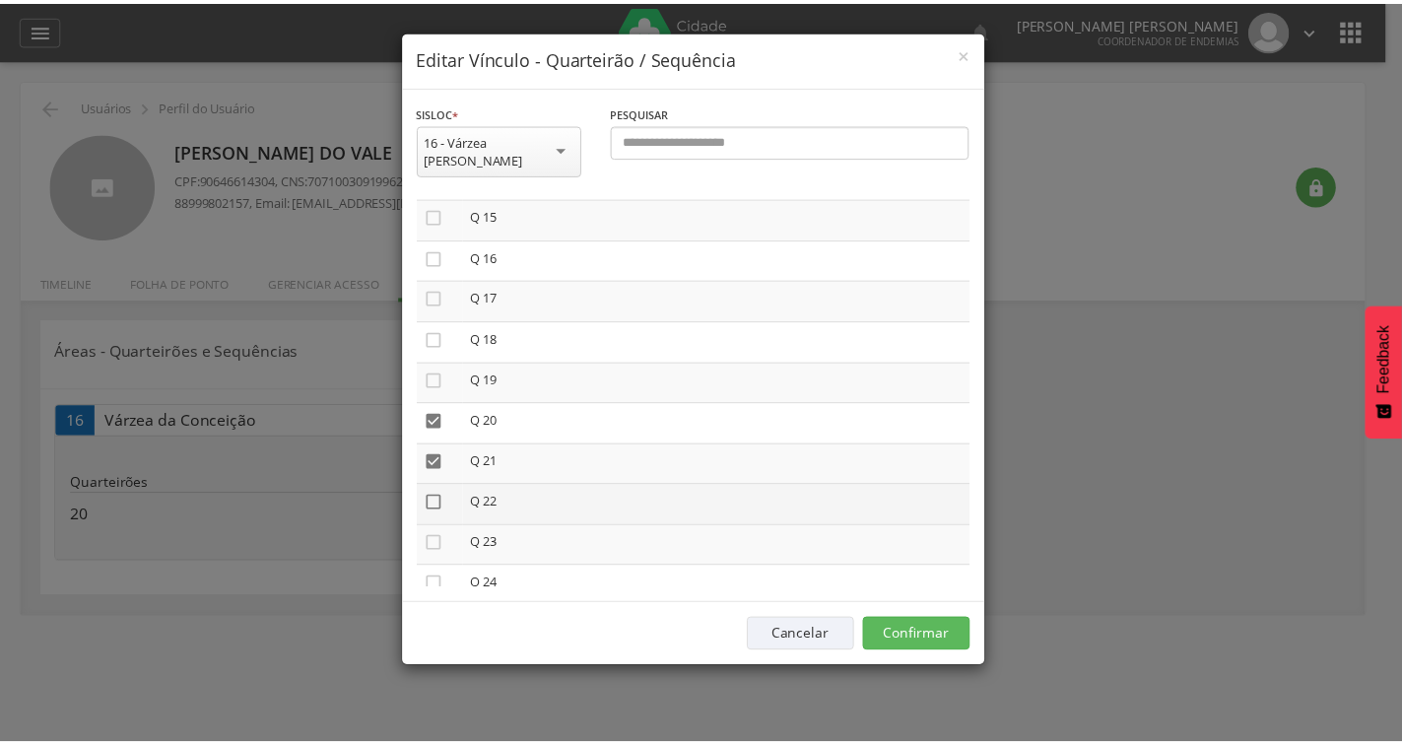
scroll to position [595, 0]
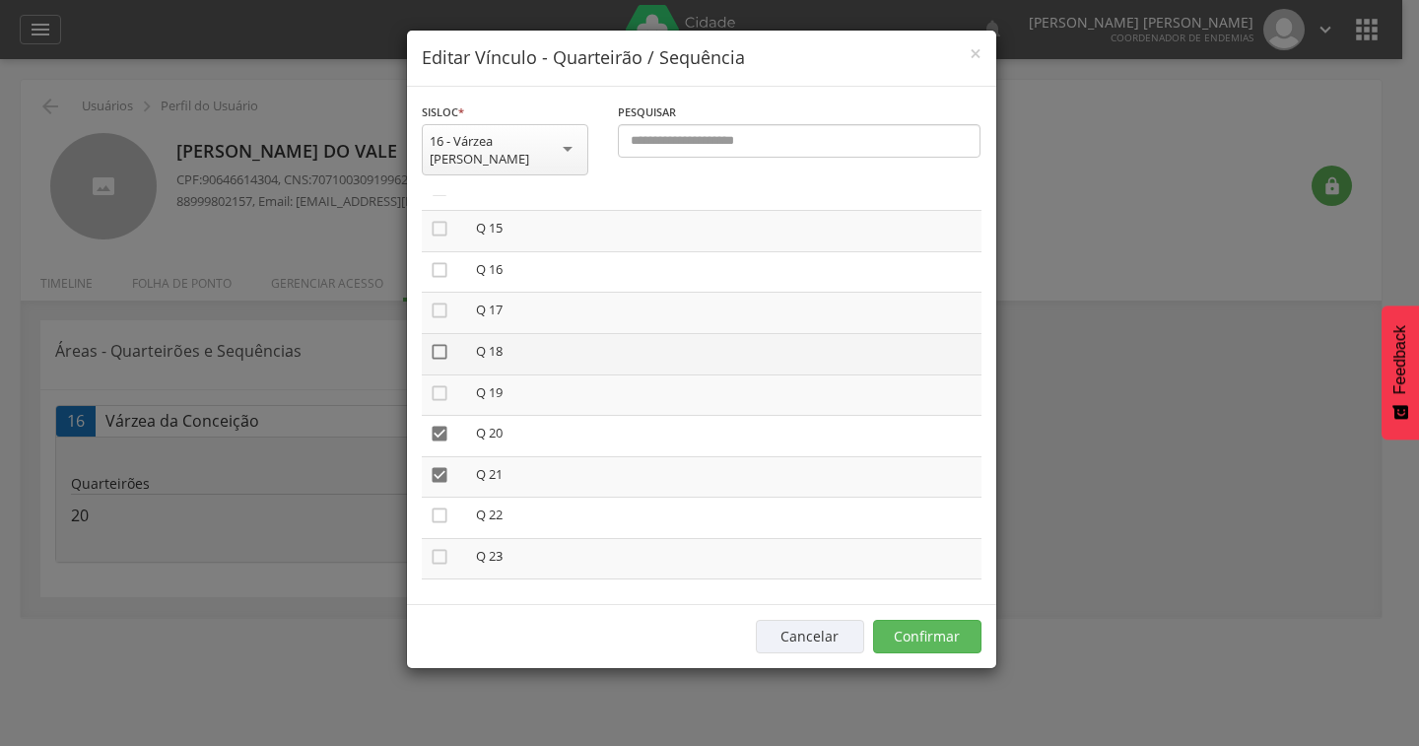
click at [436, 342] on icon "" at bounding box center [440, 352] width 20 height 20
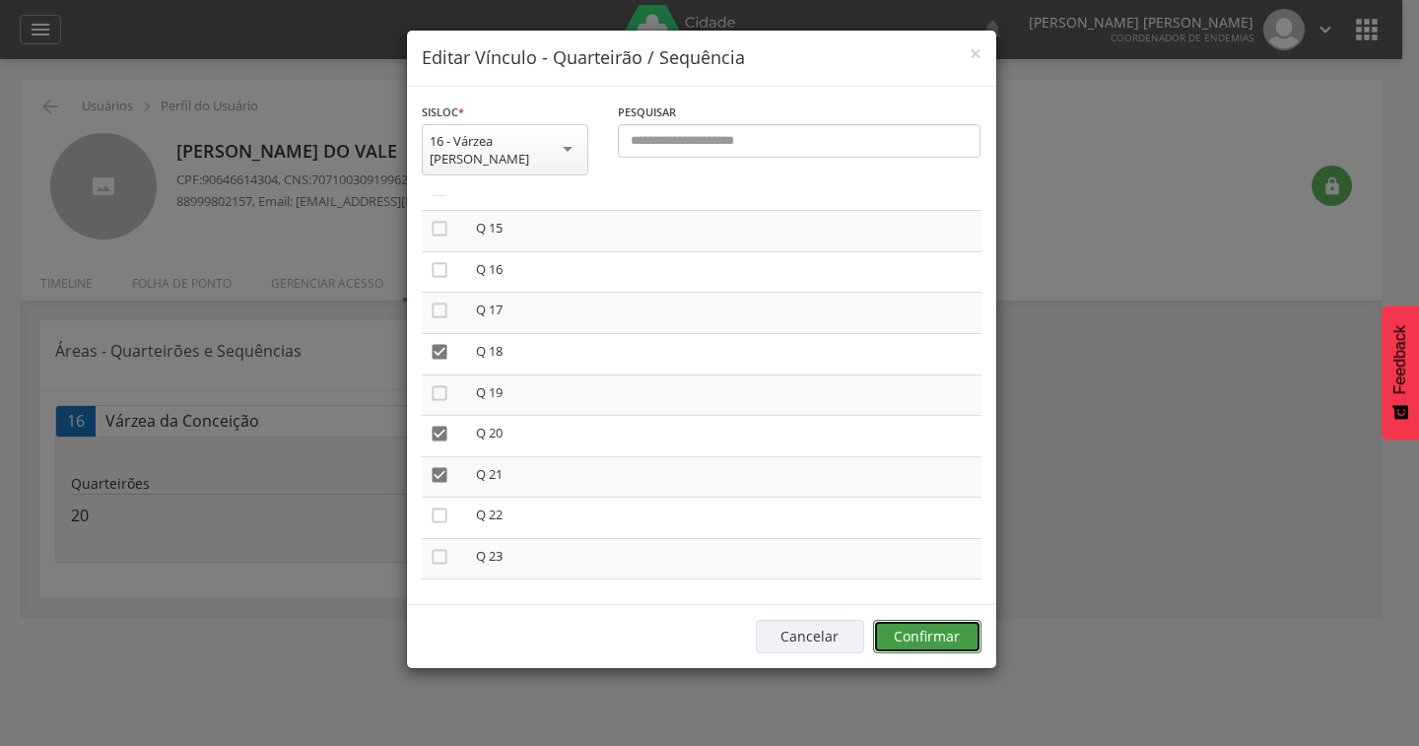
click at [928, 620] on button "Confirmar" at bounding box center [927, 637] width 108 height 34
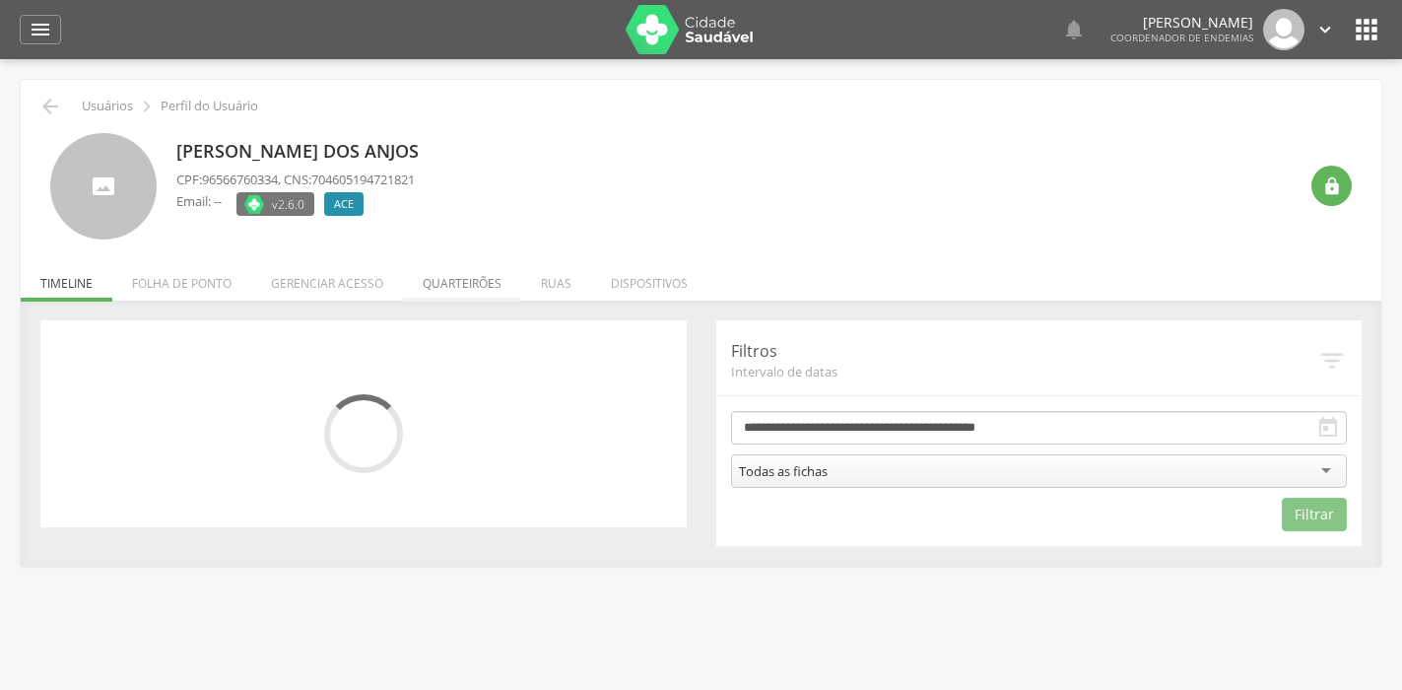
click at [423, 283] on li "Quarteirões" at bounding box center [462, 278] width 118 height 46
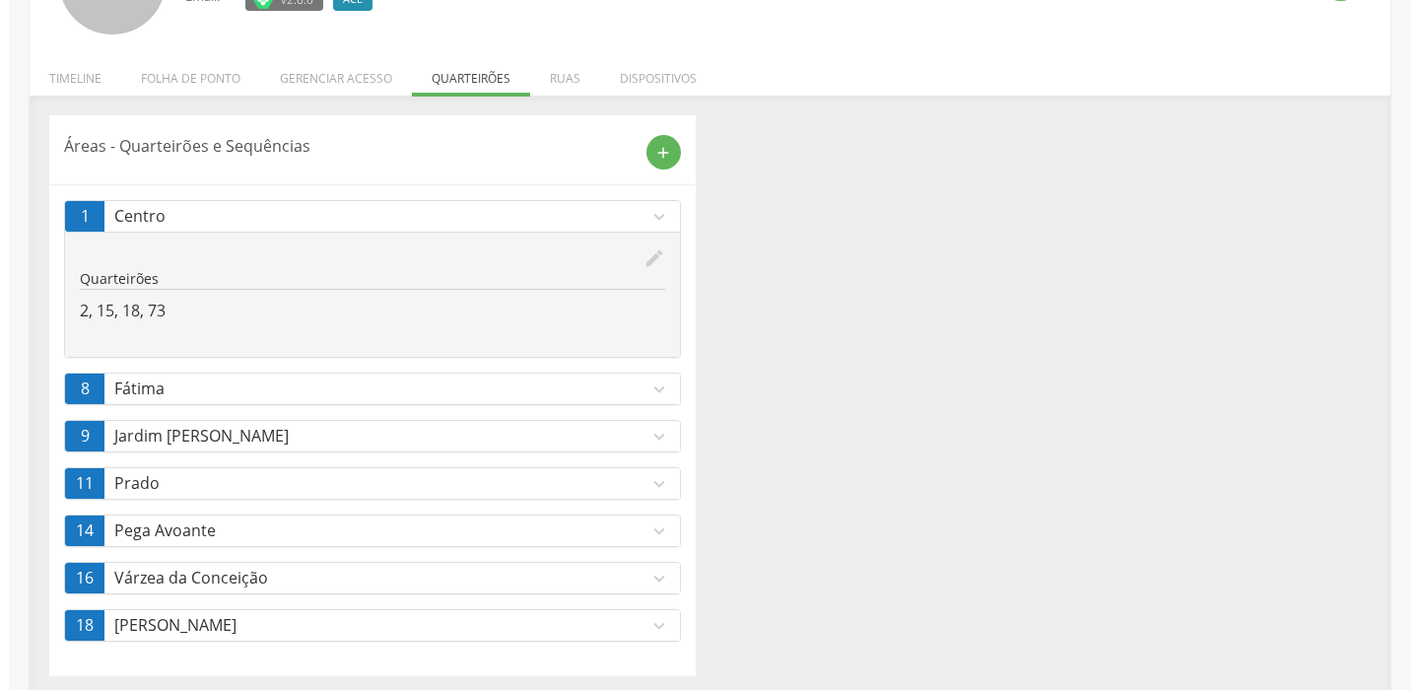
scroll to position [212, 0]
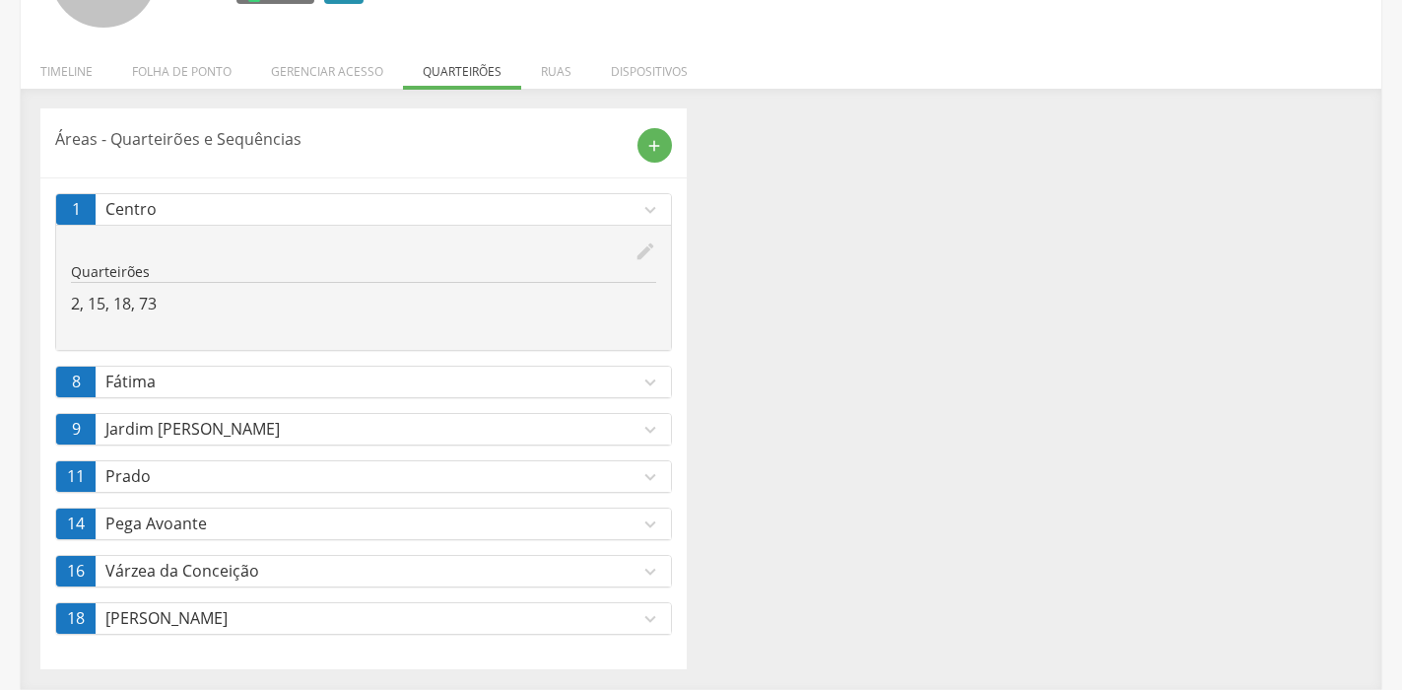
click at [650, 581] on icon "expand_more" at bounding box center [651, 572] width 22 height 22
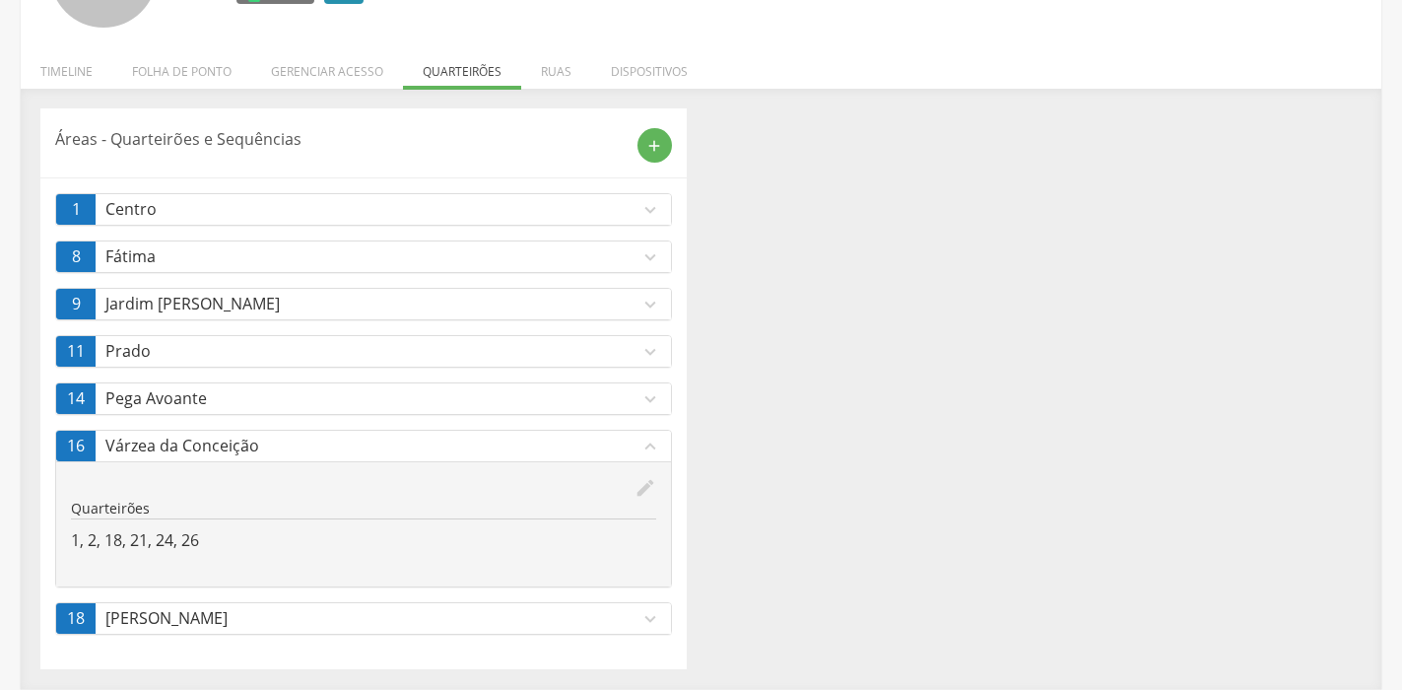
click at [645, 569] on div "edit Quarteirões 1, 2, 18, 21, 24, 26" at bounding box center [363, 523] width 615 height 125
click at [641, 488] on icon "edit" at bounding box center [646, 488] width 22 height 22
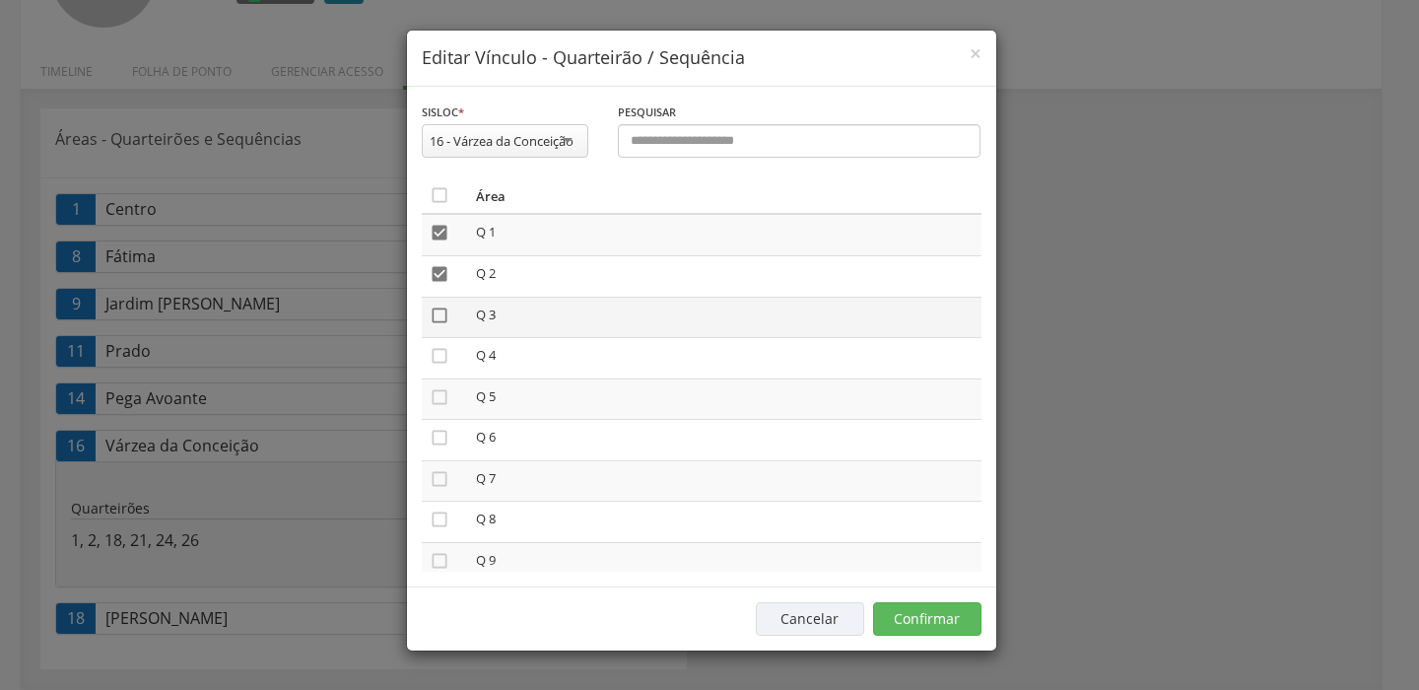
click at [444, 318] on icon "" at bounding box center [440, 316] width 20 height 20
click at [906, 622] on button "Confirmar" at bounding box center [927, 619] width 108 height 34
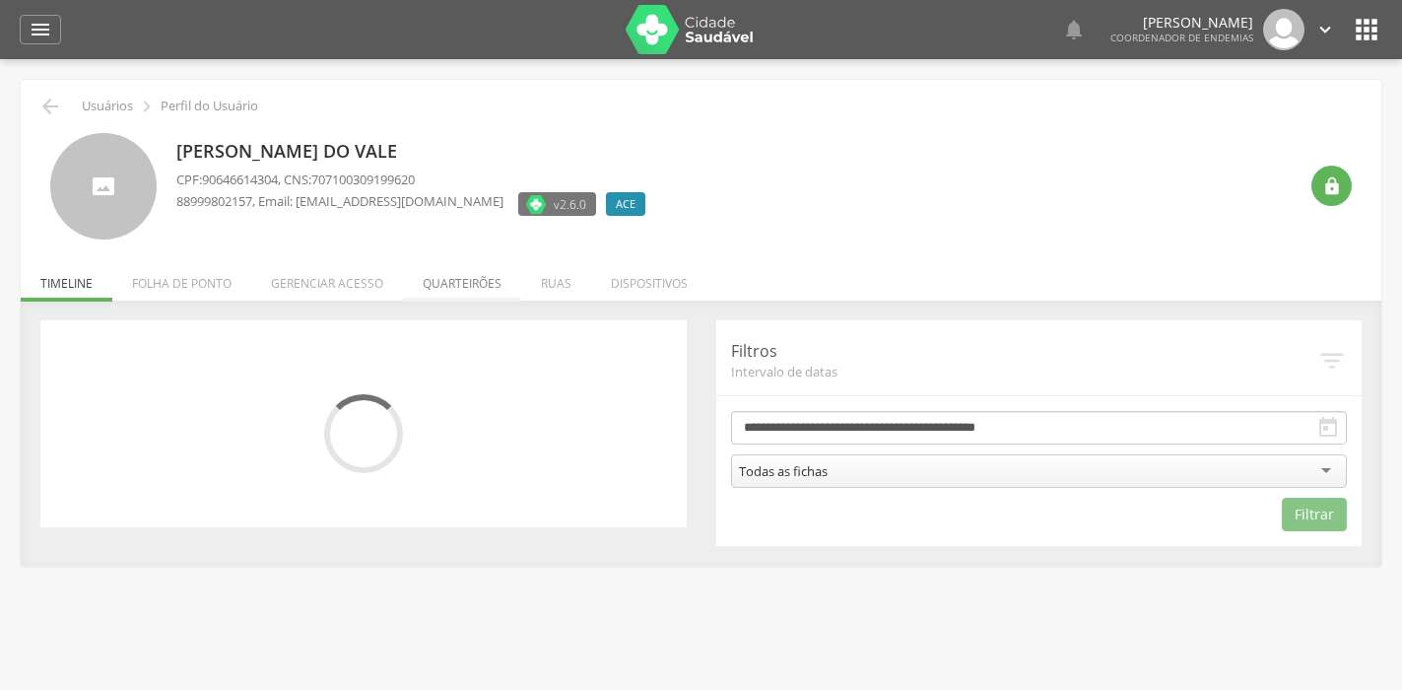
click at [447, 287] on li "Quarteirões" at bounding box center [462, 278] width 118 height 46
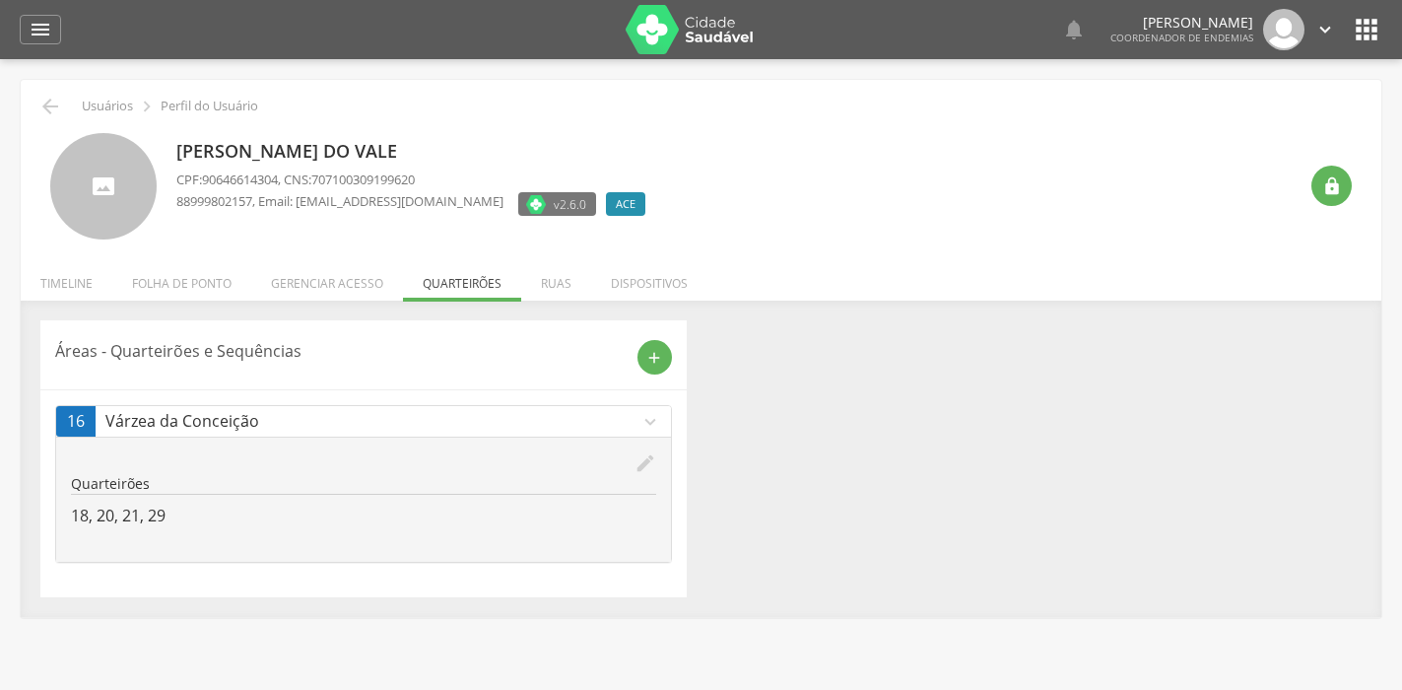
click at [636, 455] on icon "edit" at bounding box center [646, 463] width 22 height 22
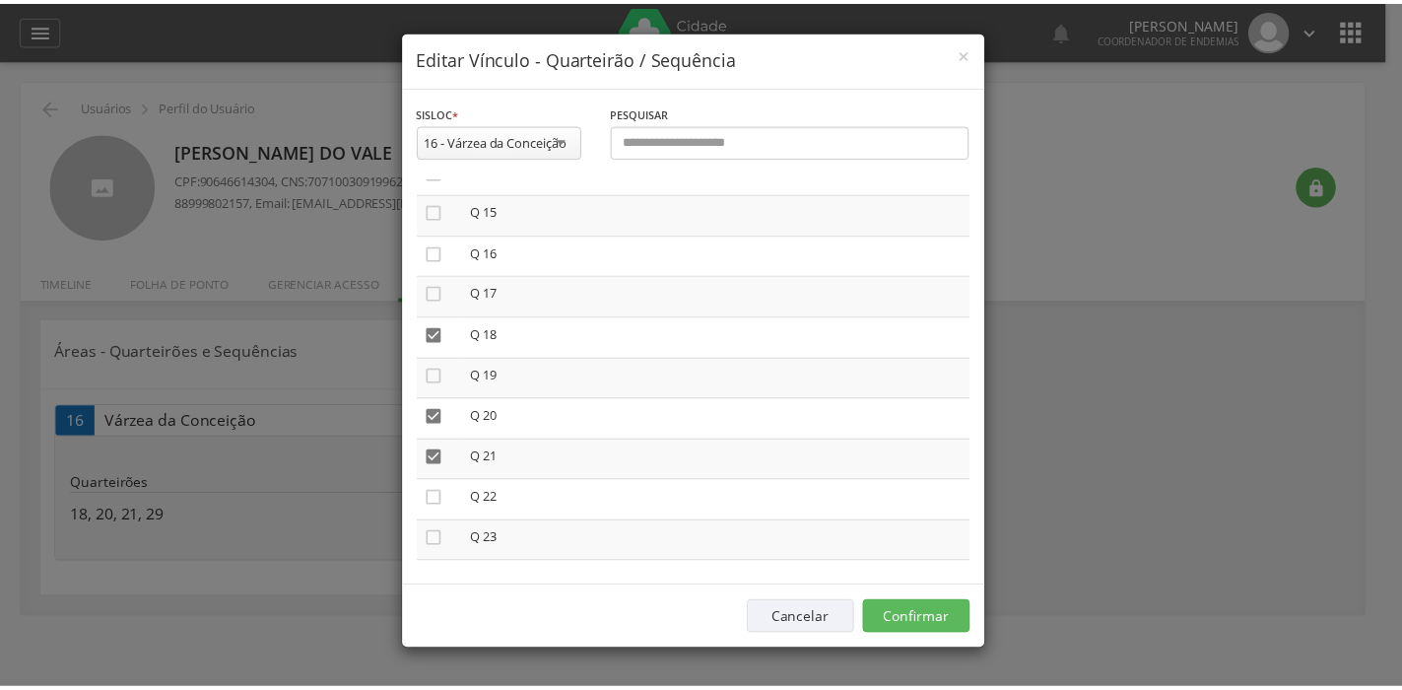
scroll to position [690, 0]
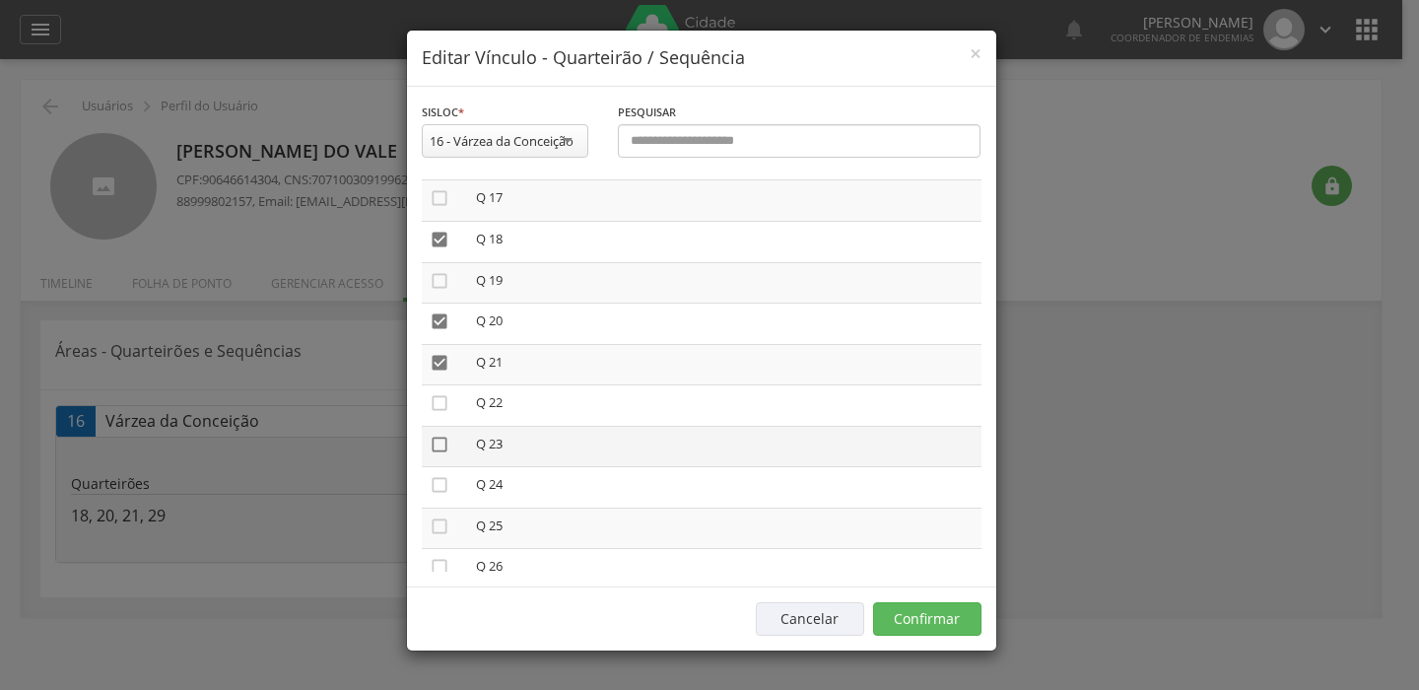
click at [435, 444] on icon "" at bounding box center [440, 445] width 20 height 20
click at [927, 620] on button "Confirmar" at bounding box center [927, 619] width 108 height 34
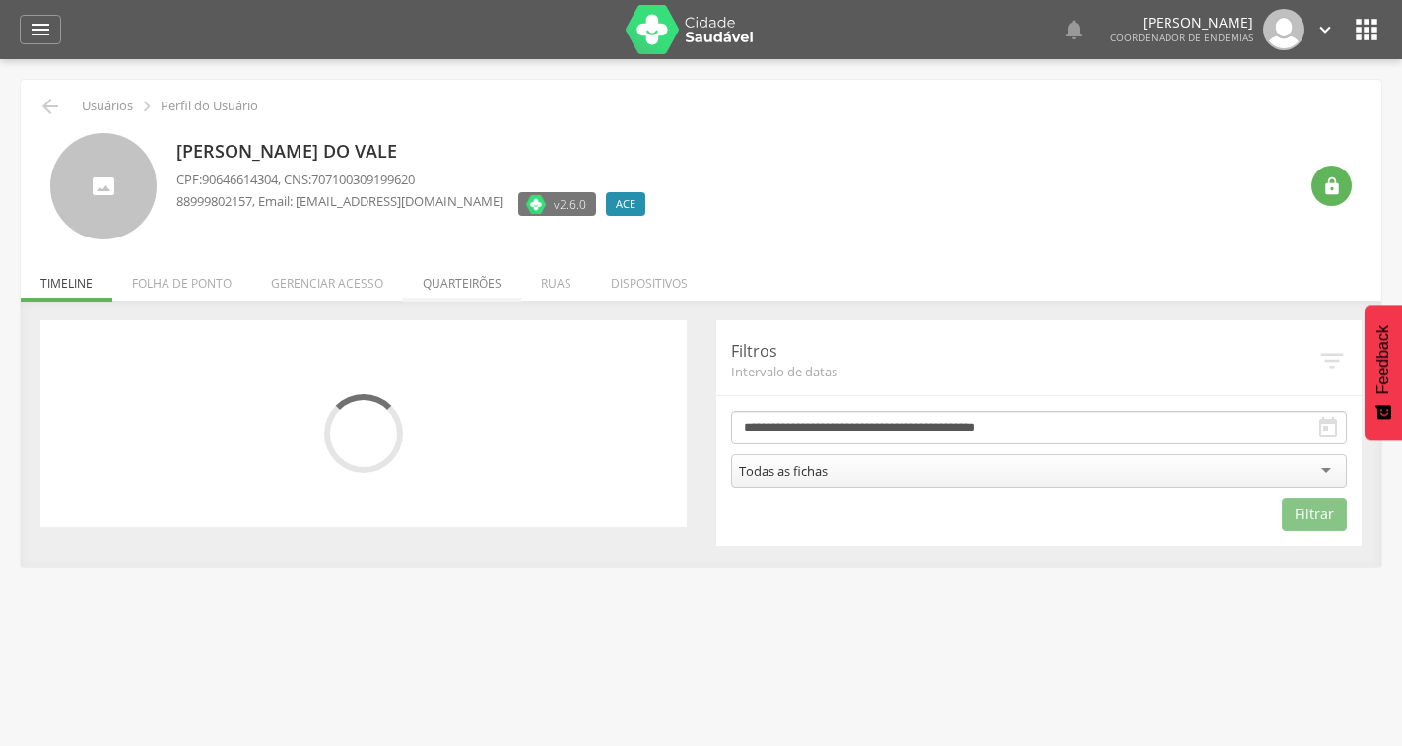
click at [439, 273] on li "Quarteirões" at bounding box center [462, 278] width 118 height 46
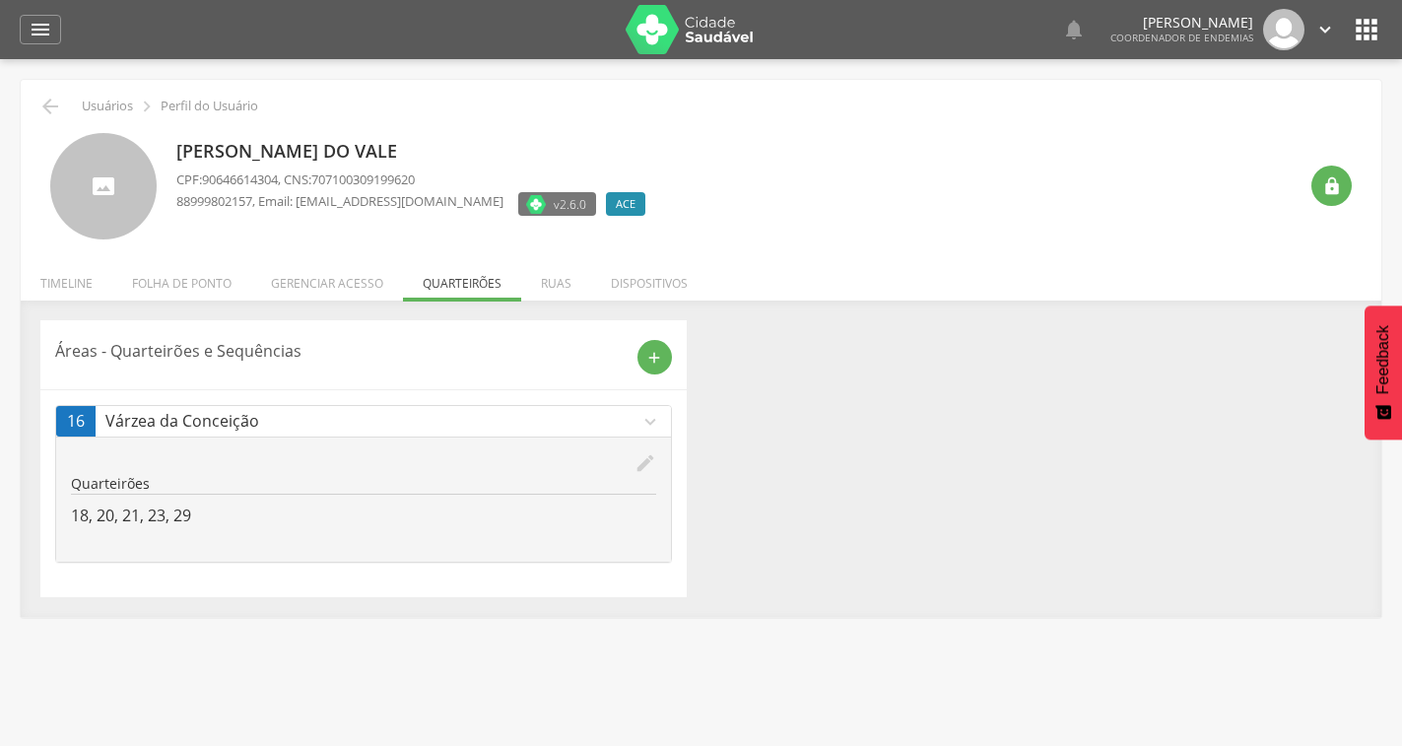
click at [653, 460] on icon "edit" at bounding box center [646, 463] width 22 height 22
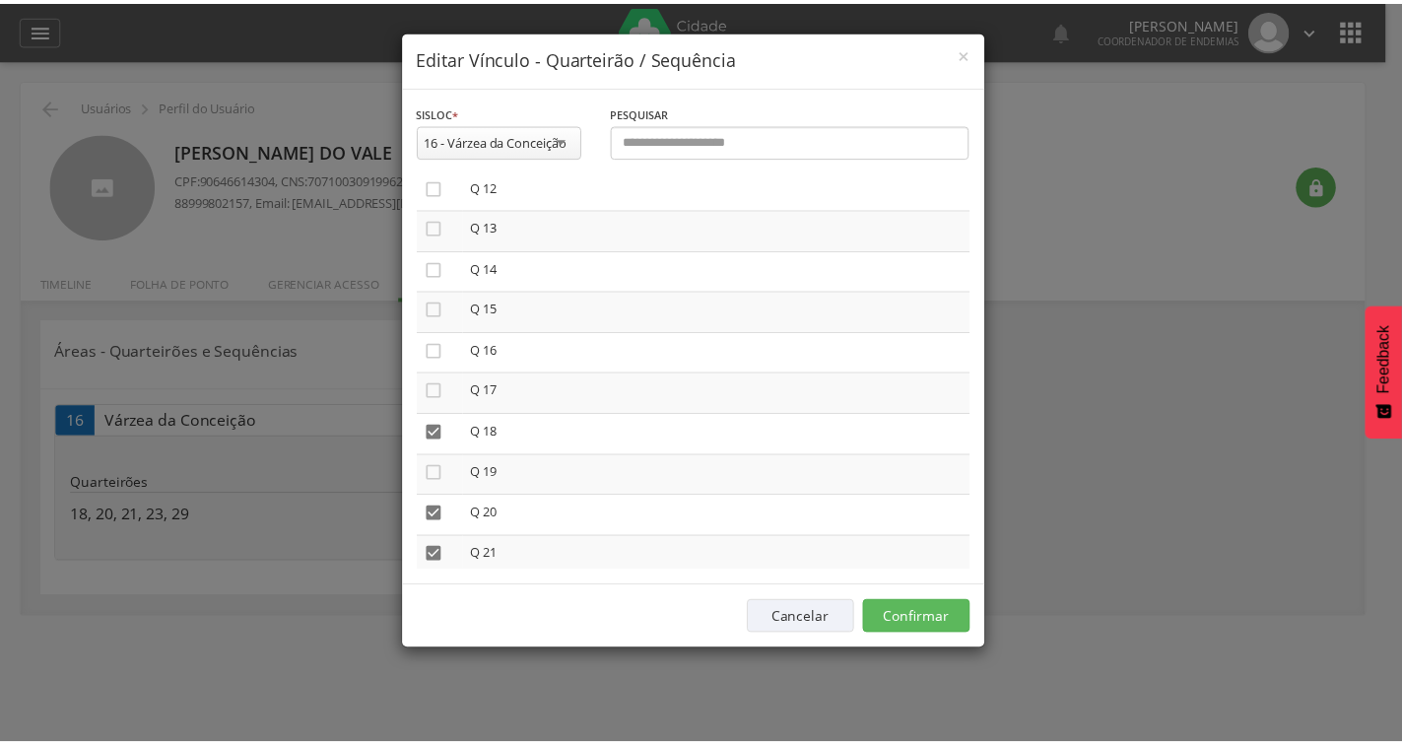
scroll to position [493, 0]
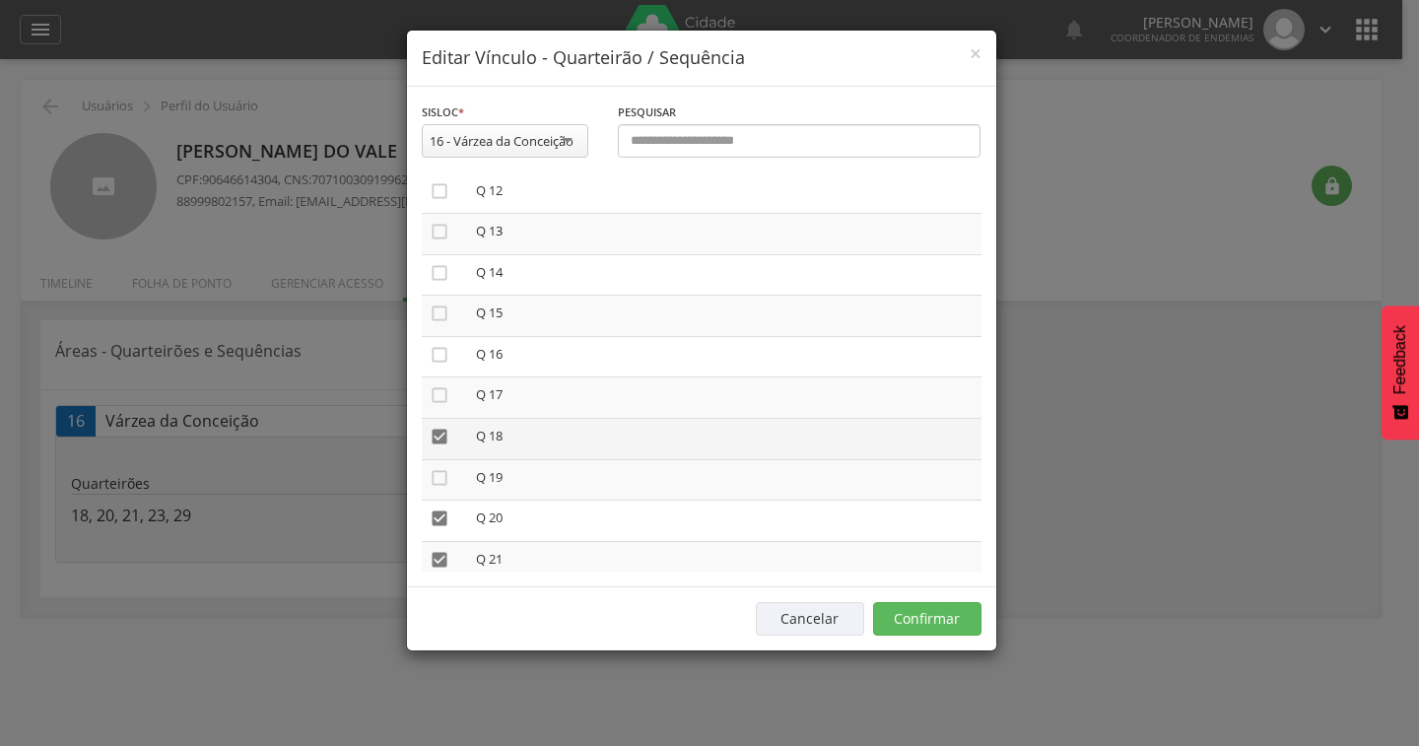
click at [435, 431] on icon "" at bounding box center [440, 437] width 20 height 20
click at [922, 619] on button "Confirmar" at bounding box center [927, 619] width 108 height 34
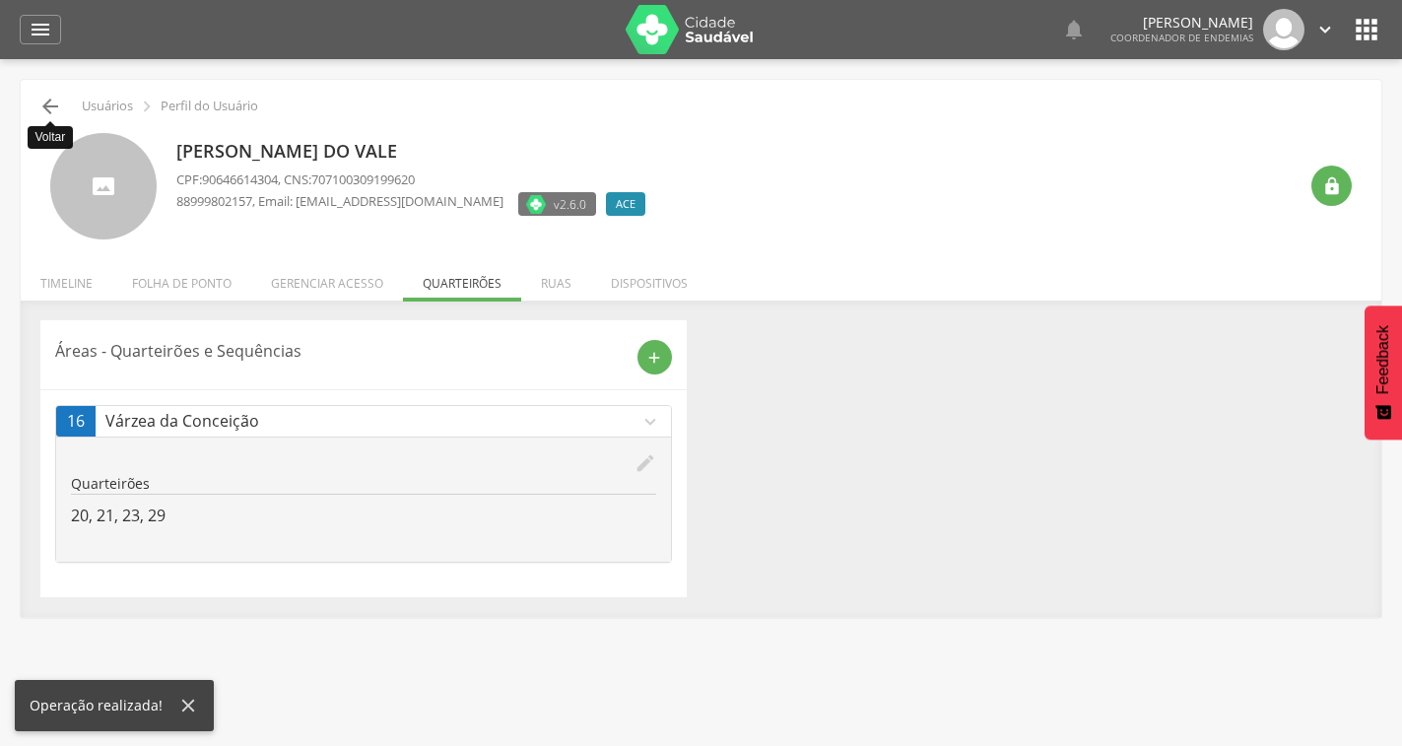
click at [56, 101] on icon "" at bounding box center [50, 107] width 24 height 24
